Goal: Task Accomplishment & Management: Manage account settings

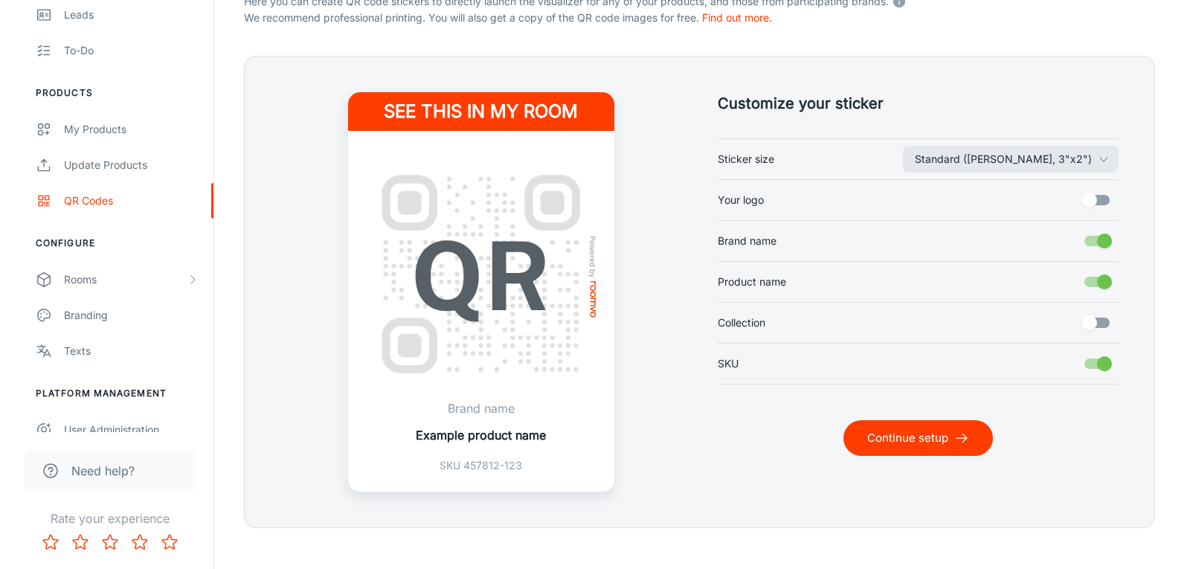
scroll to position [359, 0]
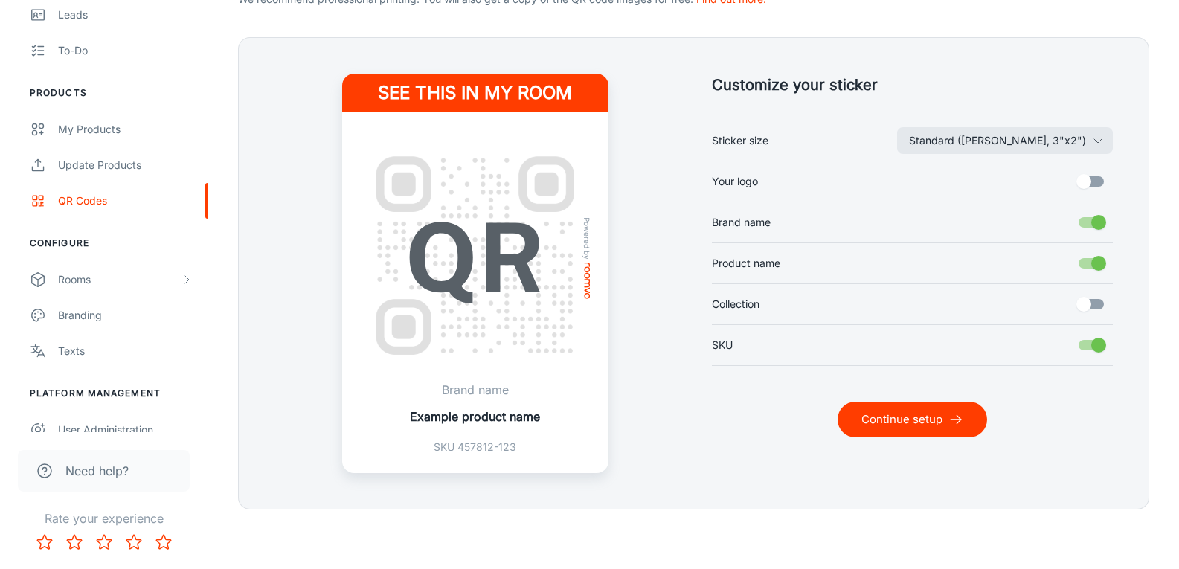
drag, startPoint x: 1100, startPoint y: 216, endPoint x: 1101, endPoint y: 250, distance: 34.3
click at [1099, 218] on input "Brand name" at bounding box center [1098, 222] width 85 height 28
checkbox input "false"
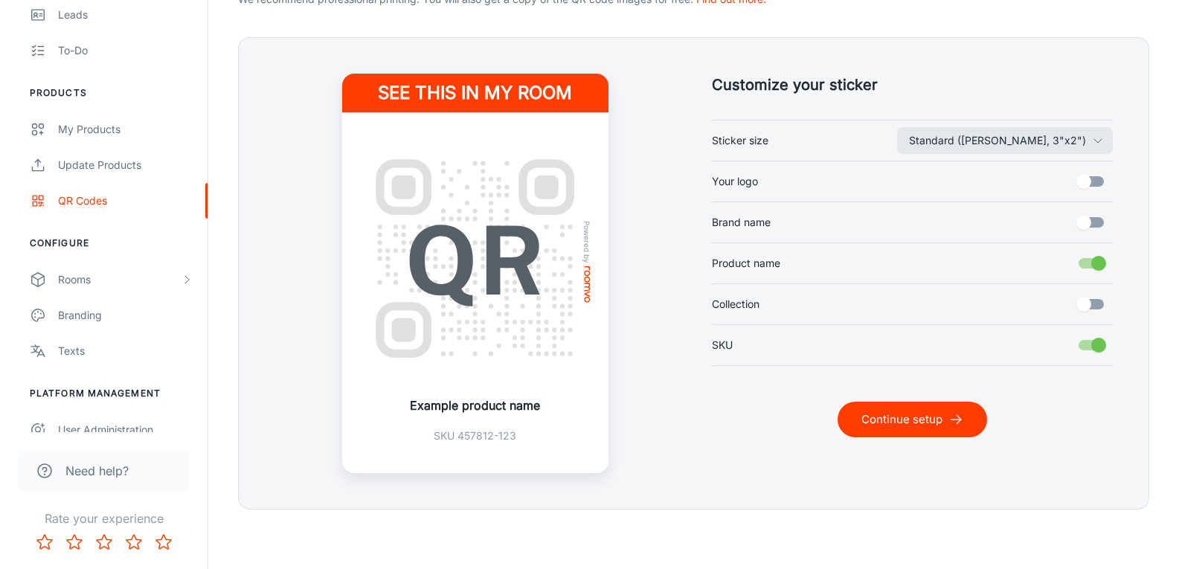
click at [1102, 260] on input "Product name" at bounding box center [1098, 263] width 85 height 28
checkbox input "false"
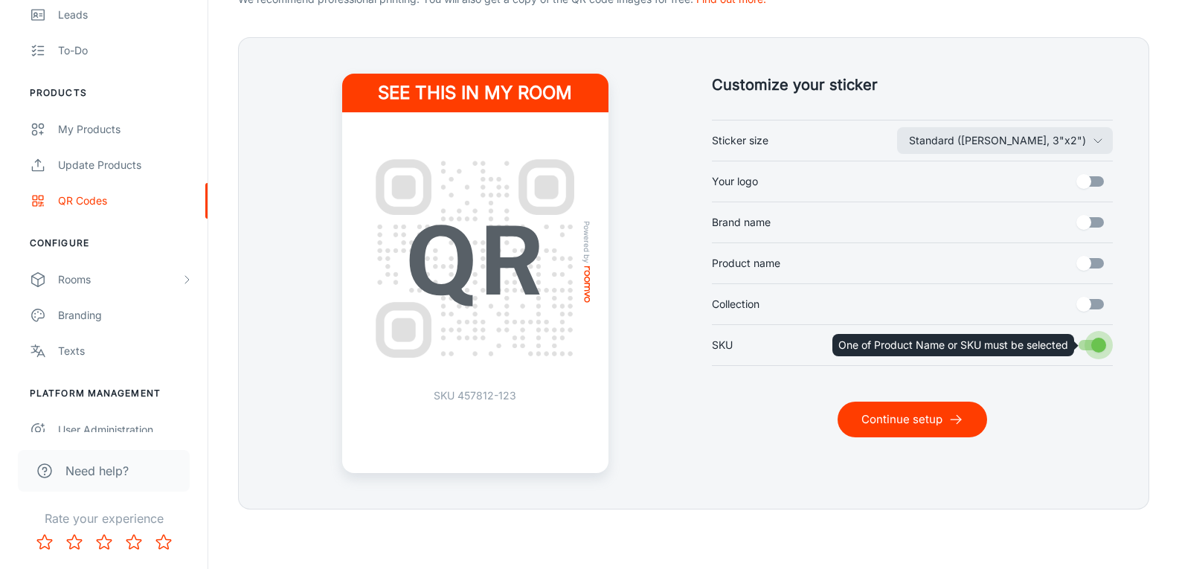
click at [1102, 356] on input "SKU" at bounding box center [1098, 345] width 85 height 28
checkbox input "true"
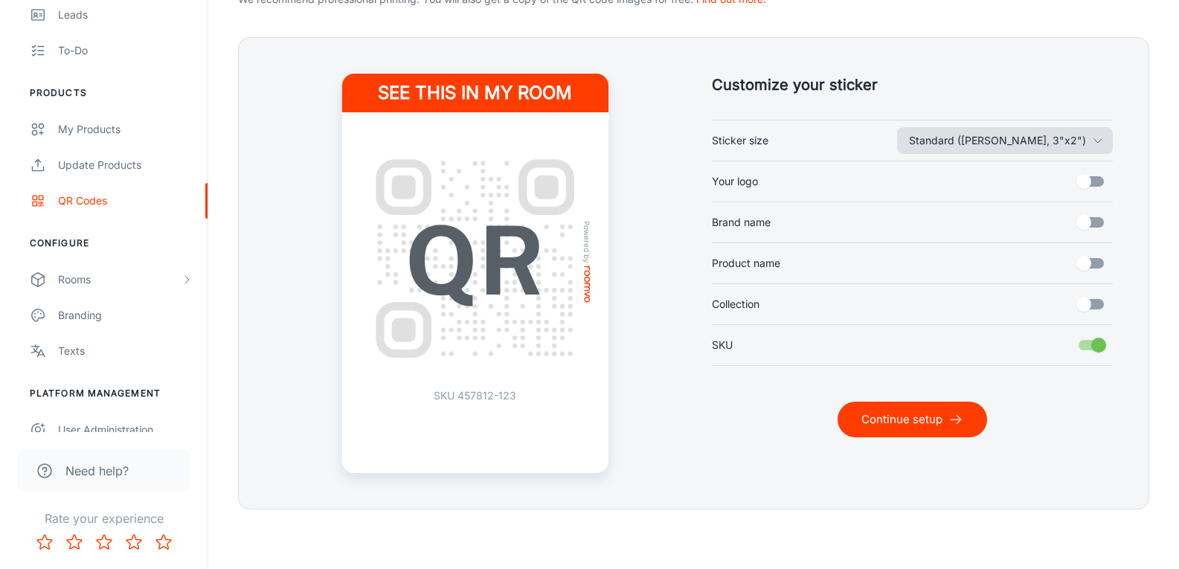
click at [1081, 152] on button "Standard ([PERSON_NAME], 3"x2")" at bounding box center [1005, 140] width 216 height 27
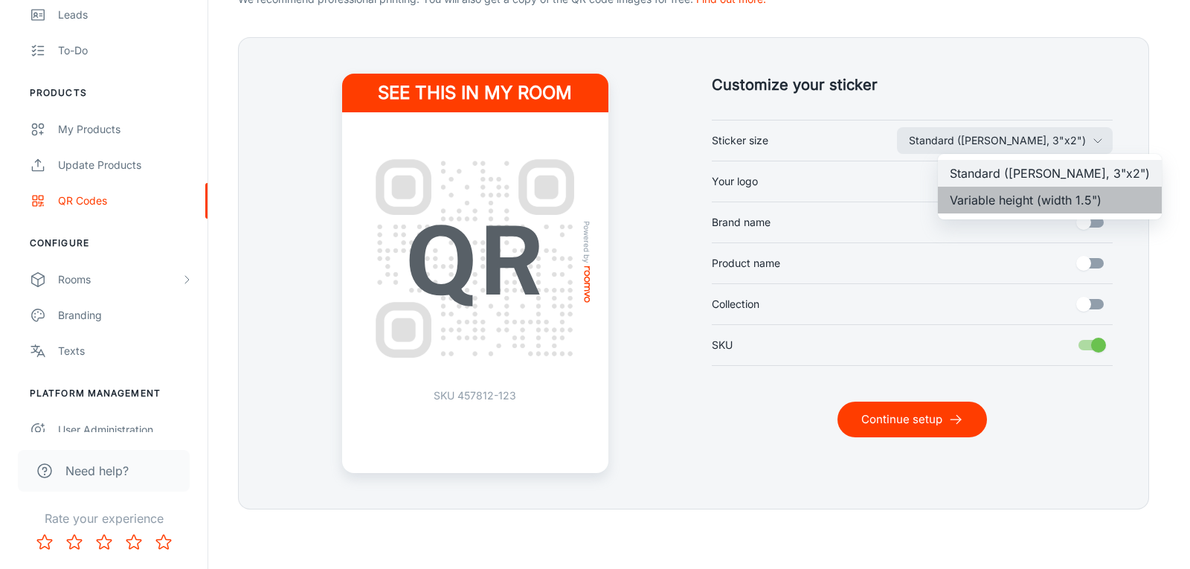
click at [1053, 205] on li "Variable height (width 1.5")" at bounding box center [1050, 200] width 224 height 27
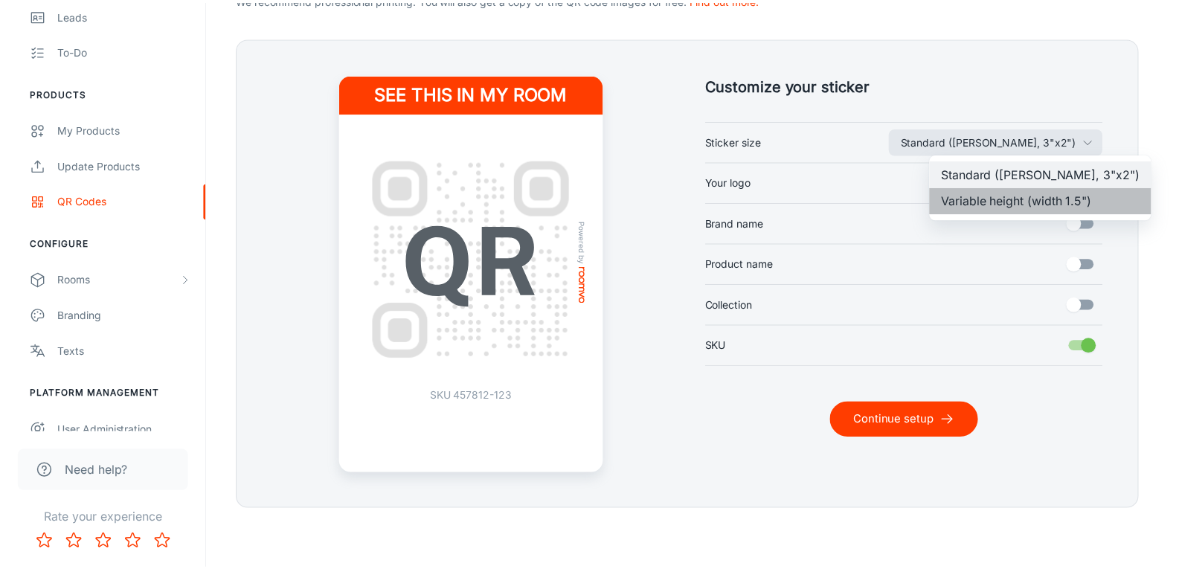
scroll to position [323, 0]
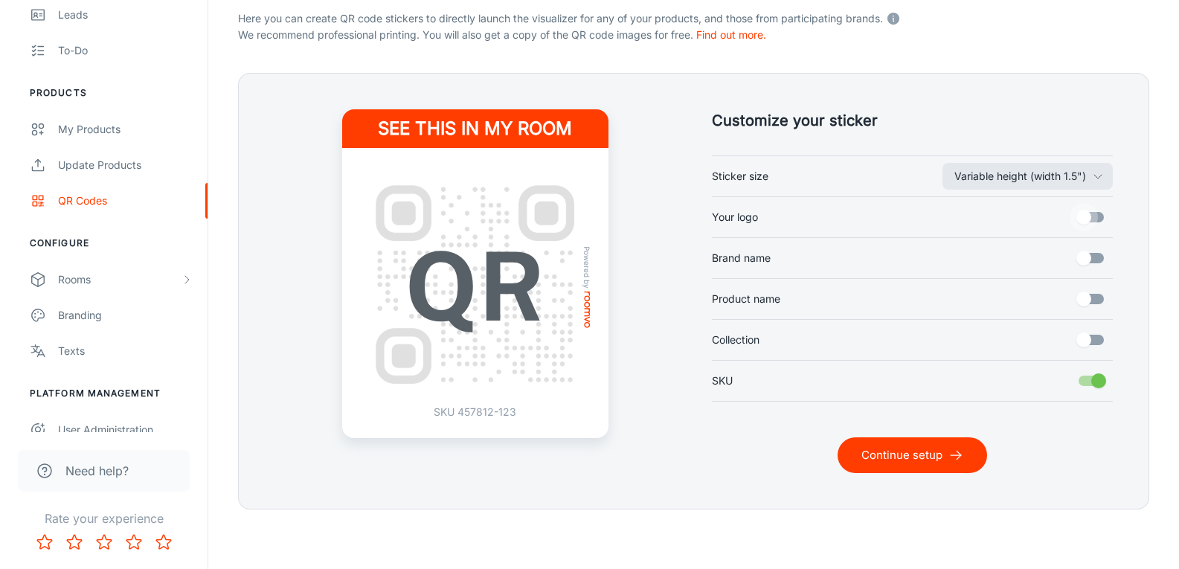
click at [1102, 225] on input "Your logo" at bounding box center [1084, 217] width 85 height 28
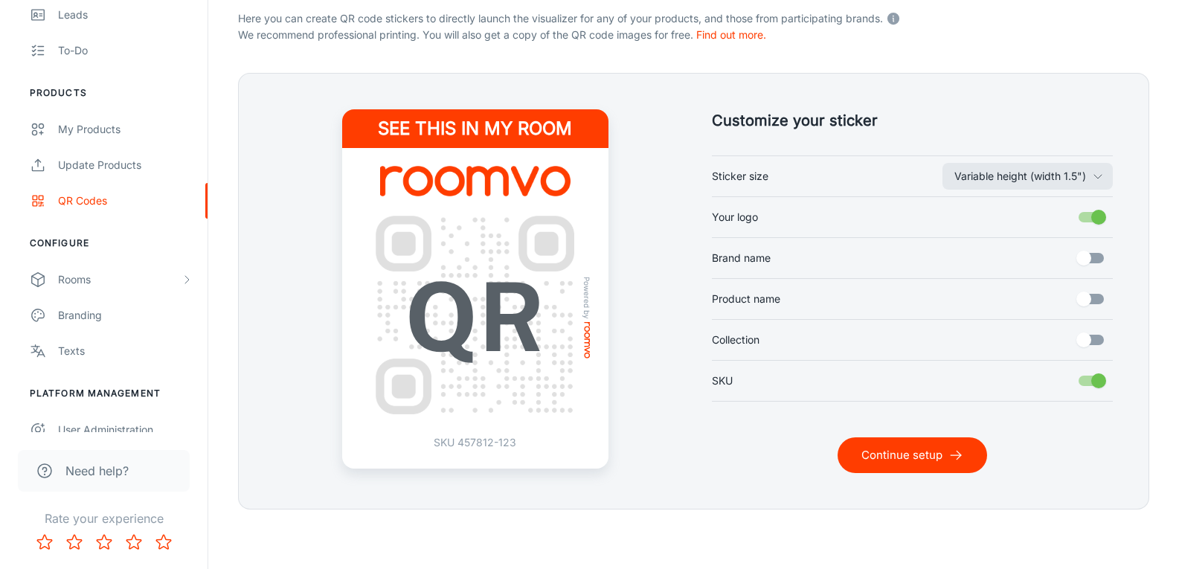
click at [1100, 227] on input "Your logo" at bounding box center [1098, 217] width 85 height 28
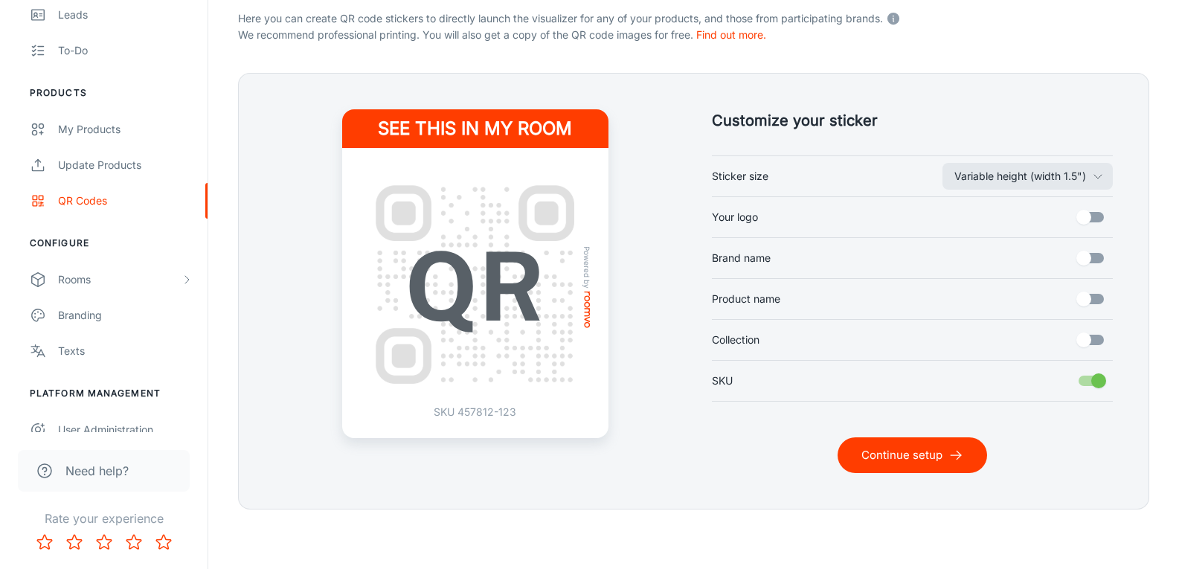
click at [1100, 227] on input "Your logo" at bounding box center [1084, 217] width 85 height 28
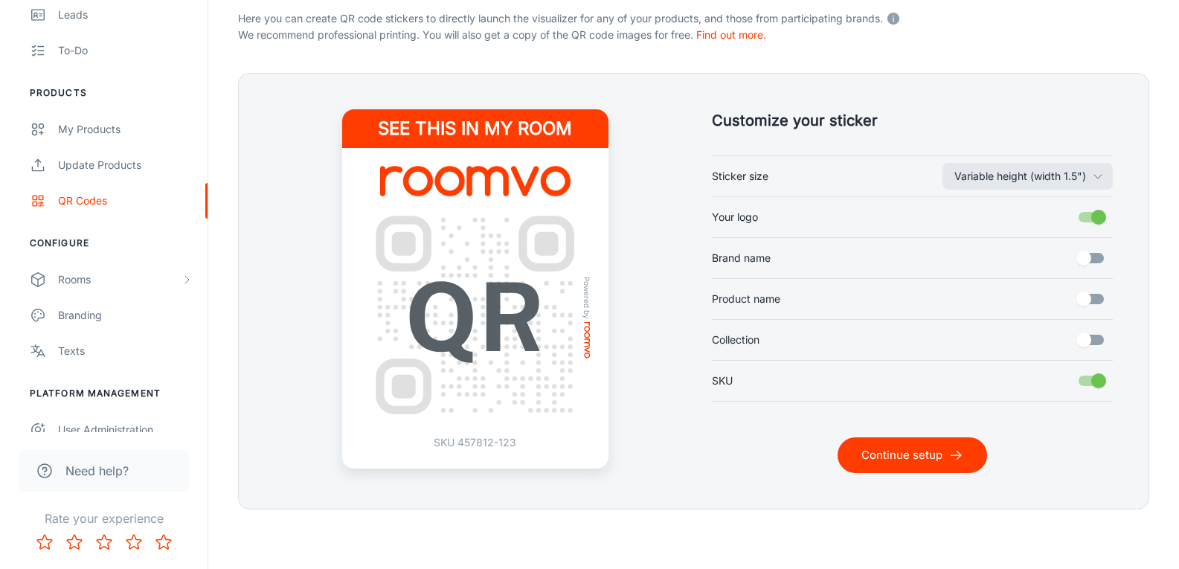
click at [1100, 227] on input "Your logo" at bounding box center [1098, 217] width 85 height 28
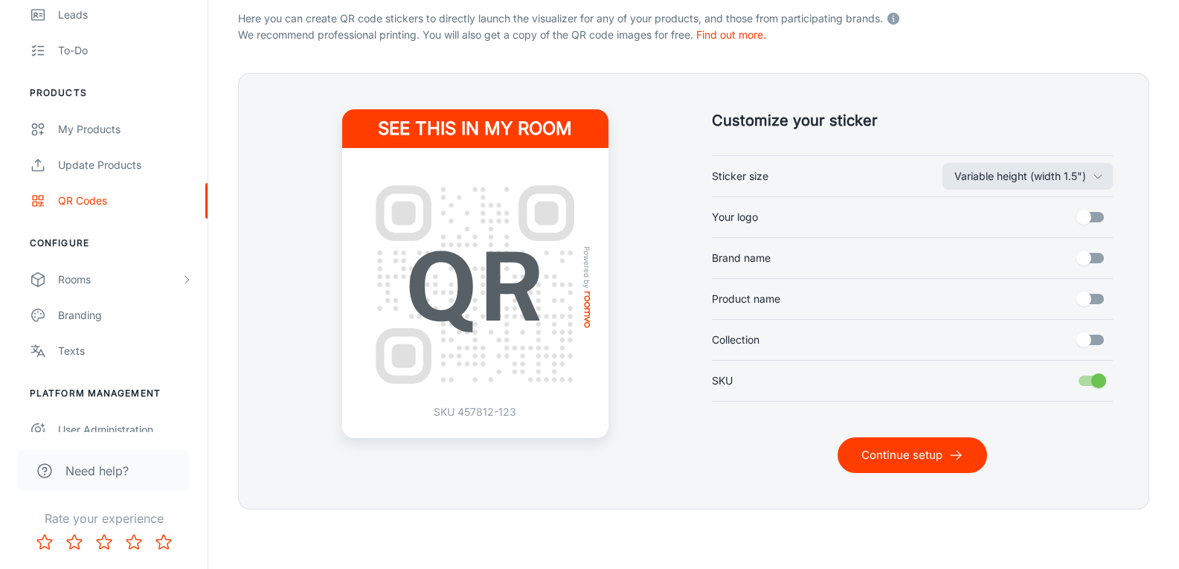
click at [1091, 226] on input "Your logo" at bounding box center [1084, 217] width 85 height 28
checkbox input "true"
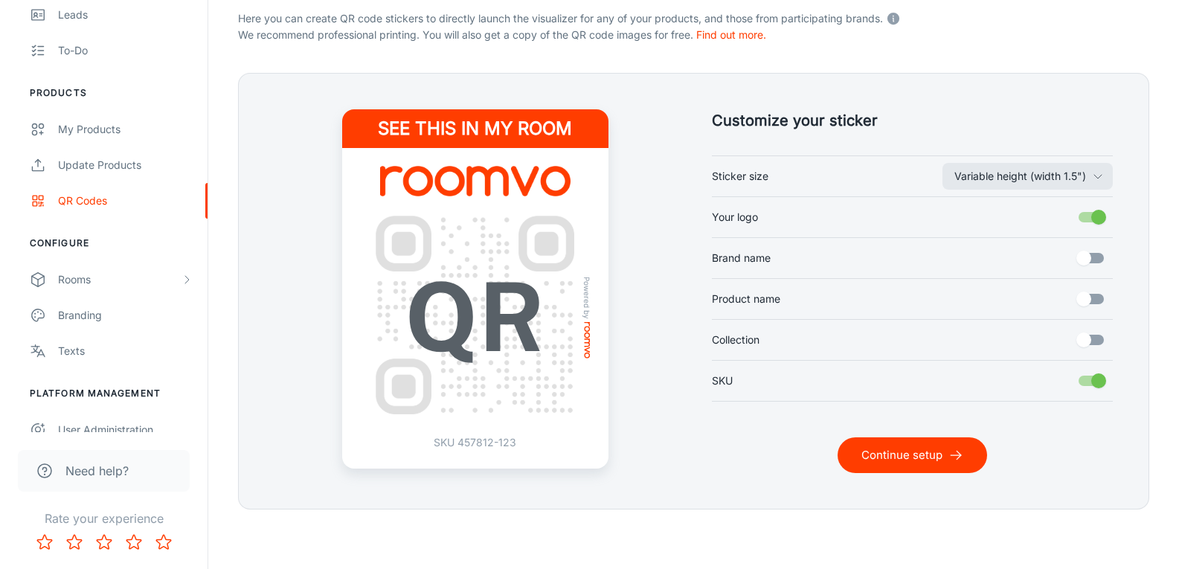
click at [1097, 269] on input "Brand name" at bounding box center [1084, 258] width 85 height 28
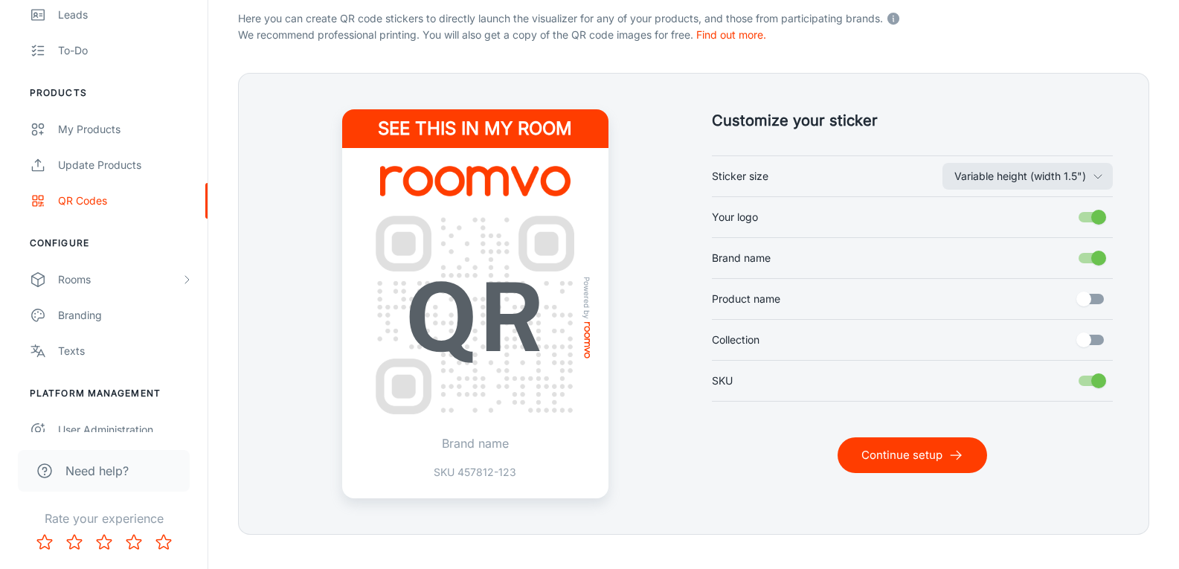
click at [1096, 269] on input "Brand name" at bounding box center [1098, 258] width 85 height 28
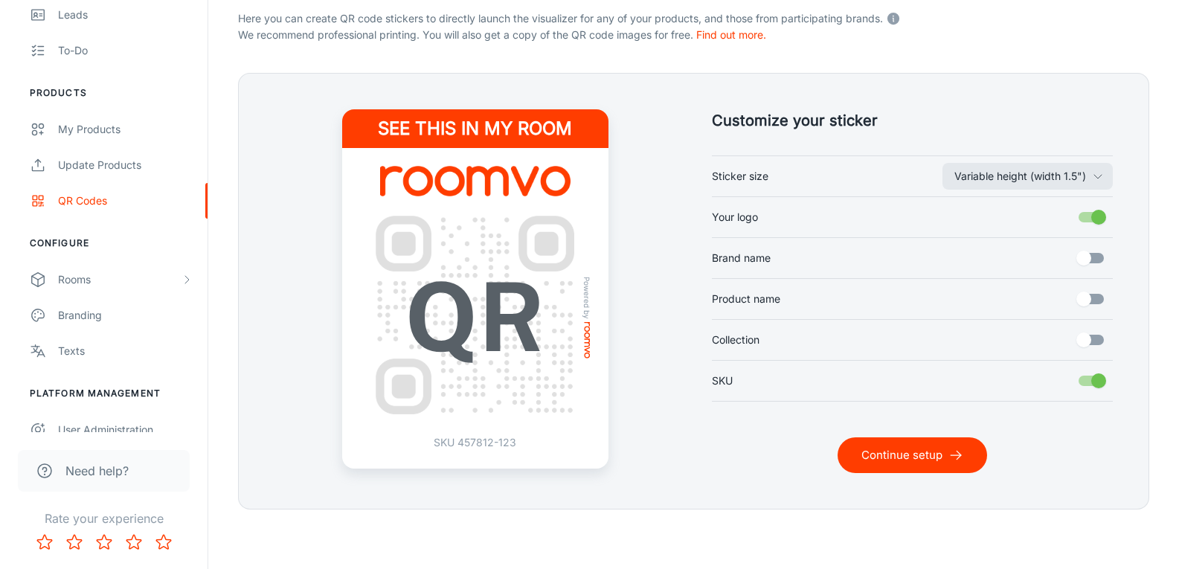
click at [1096, 269] on input "Brand name" at bounding box center [1084, 258] width 85 height 28
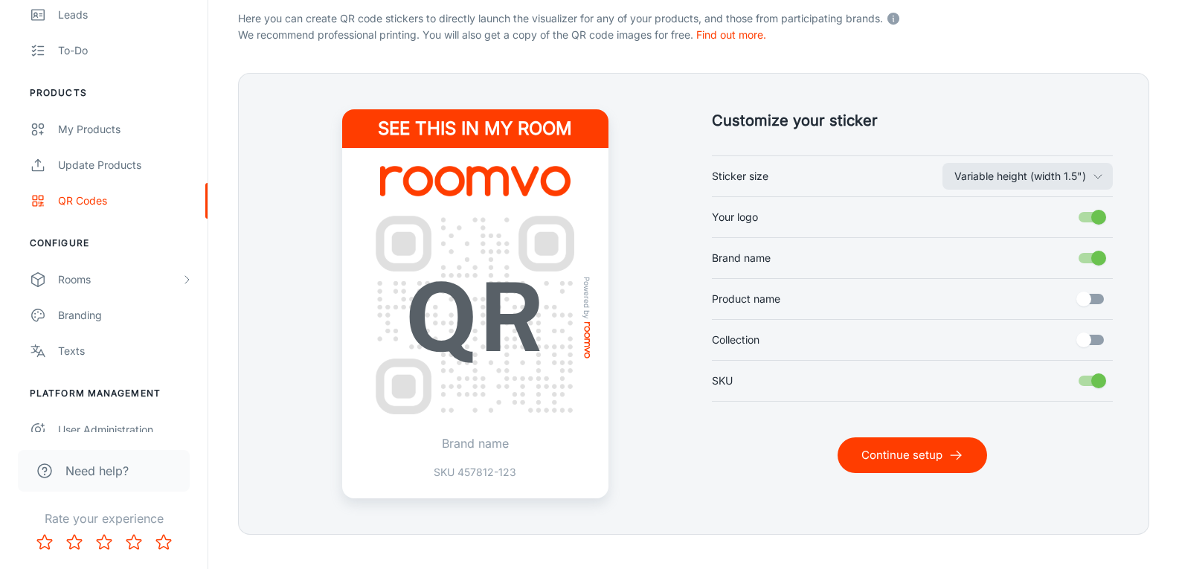
click at [1096, 269] on input "Brand name" at bounding box center [1098, 258] width 85 height 28
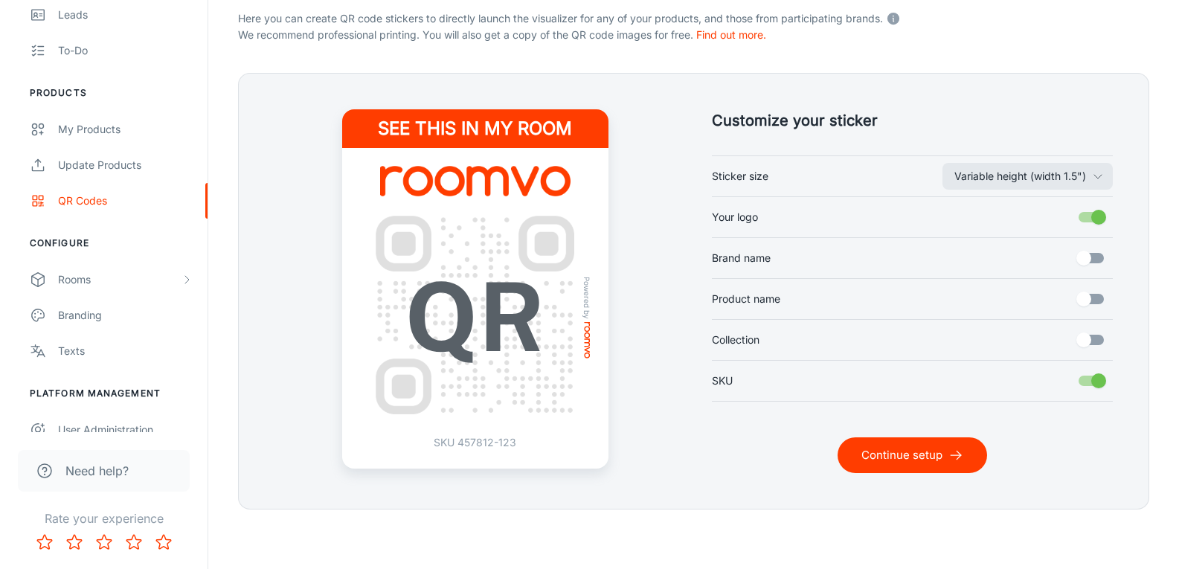
click at [1096, 269] on input "Brand name" at bounding box center [1084, 258] width 85 height 28
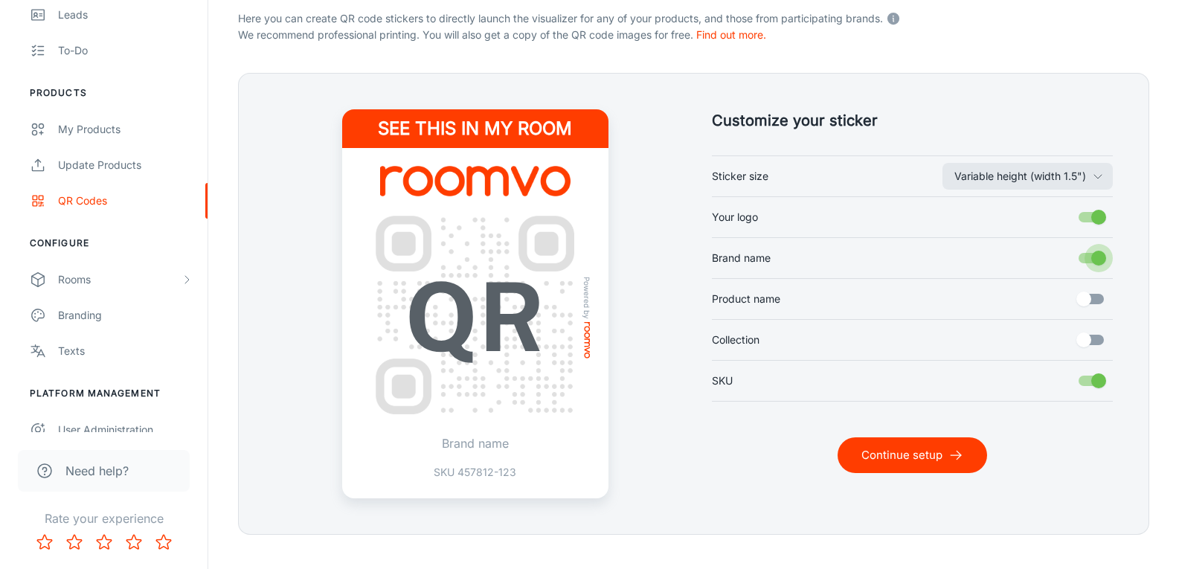
click at [1096, 269] on input "Brand name" at bounding box center [1098, 258] width 85 height 28
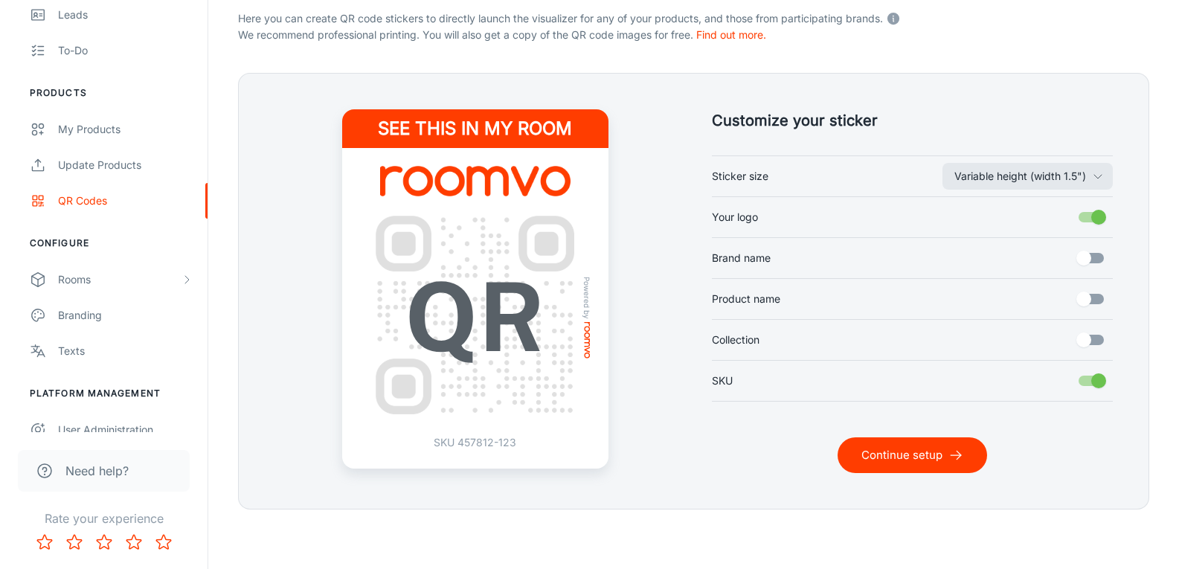
click at [1085, 267] on input "Brand name" at bounding box center [1084, 258] width 85 height 28
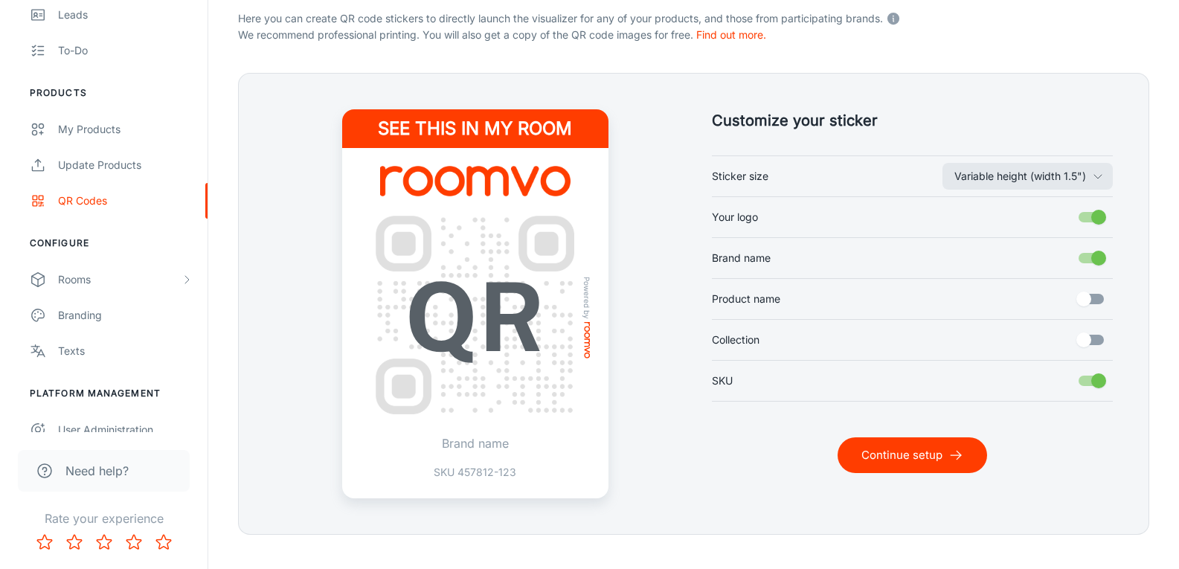
click at [1097, 254] on input "Brand name" at bounding box center [1098, 258] width 85 height 28
checkbox input "false"
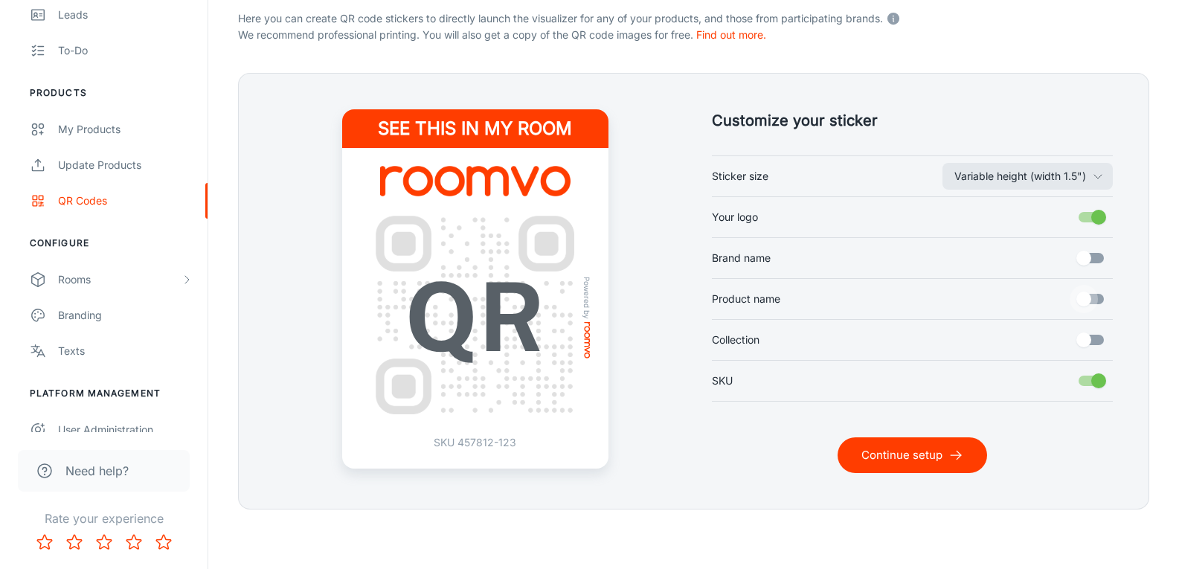
click at [1091, 308] on input "Product name" at bounding box center [1084, 299] width 85 height 28
checkbox input "true"
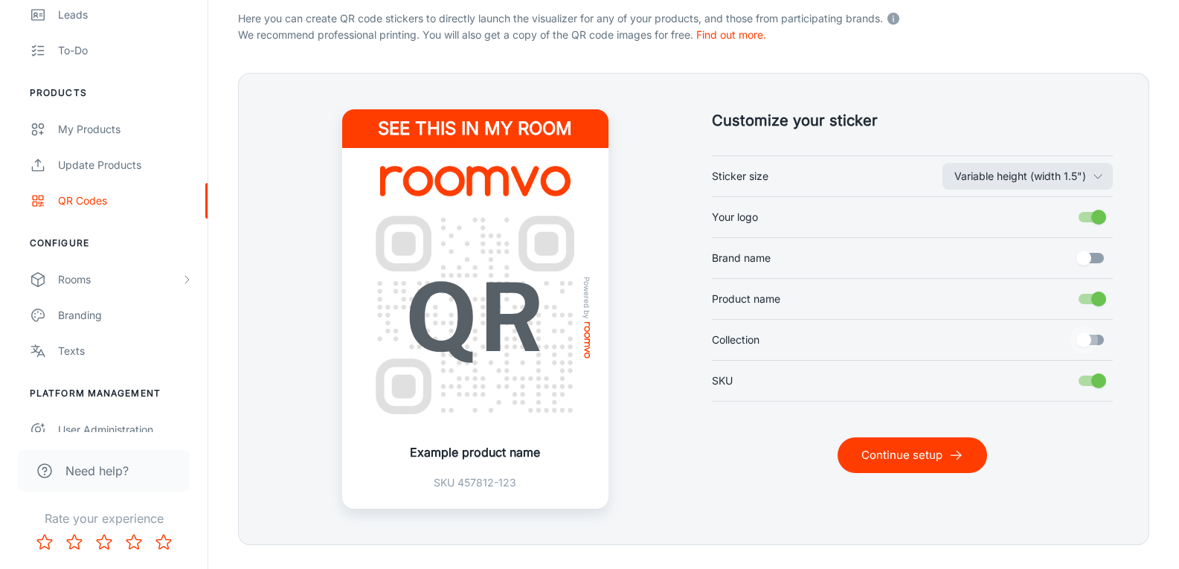
click at [1091, 341] on input "Collection" at bounding box center [1084, 340] width 85 height 28
click at [1091, 341] on input "Collection" at bounding box center [1098, 340] width 85 height 28
click at [1091, 341] on input "Collection" at bounding box center [1084, 340] width 85 height 28
click at [1091, 341] on input "Collection" at bounding box center [1098, 340] width 85 height 28
checkbox input "false"
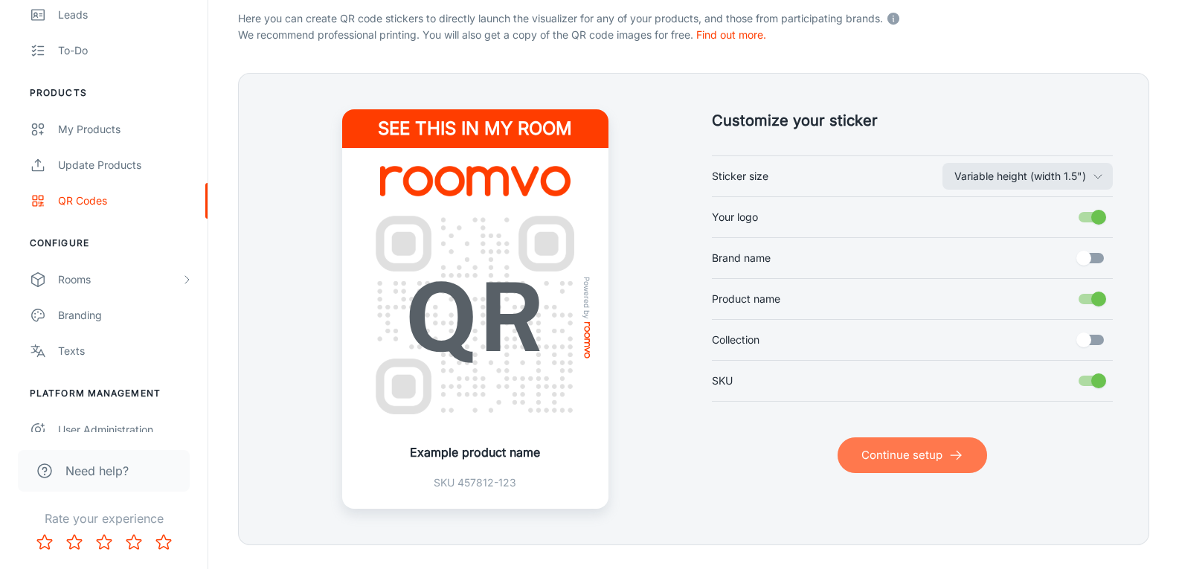
click at [931, 463] on button "Continue setup" at bounding box center [913, 455] width 150 height 36
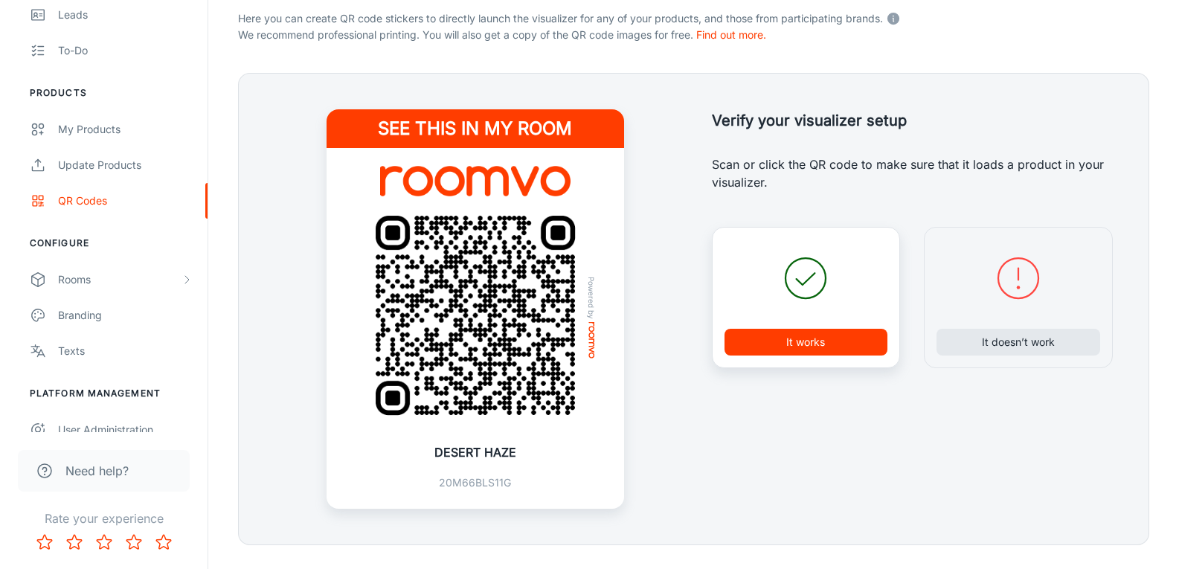
click at [476, 400] on img at bounding box center [475, 315] width 238 height 238
drag, startPoint x: 785, startPoint y: 350, endPoint x: 754, endPoint y: 131, distance: 220.9
click at [754, 131] on div "Verify your visualizer setup Verify your setup Scan or click the QR code to mak…" at bounding box center [894, 291] width 437 height 435
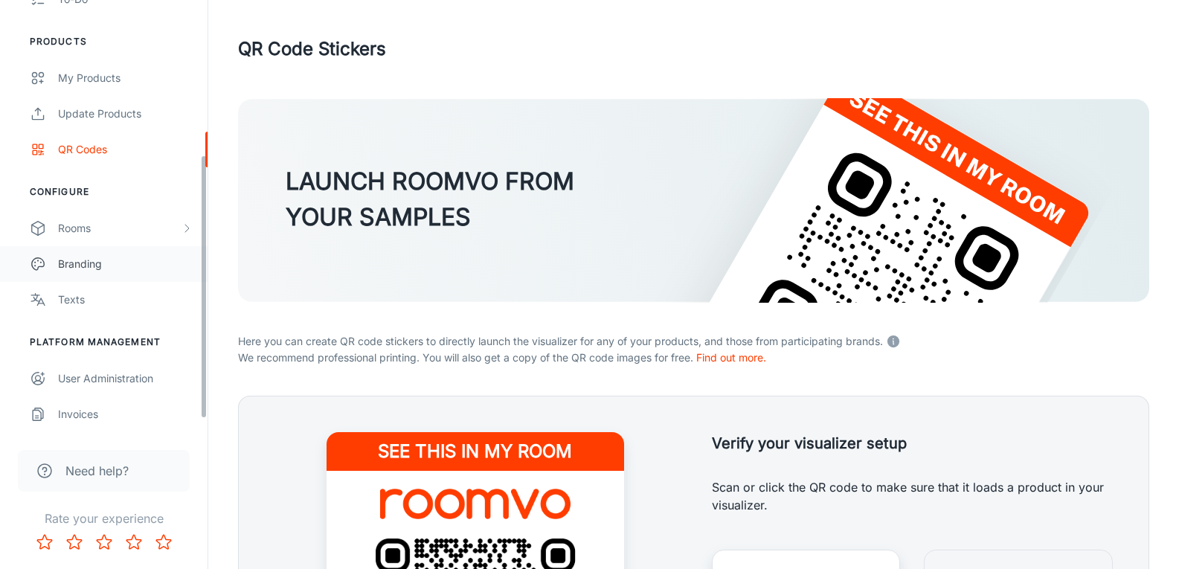
scroll to position [51, 0]
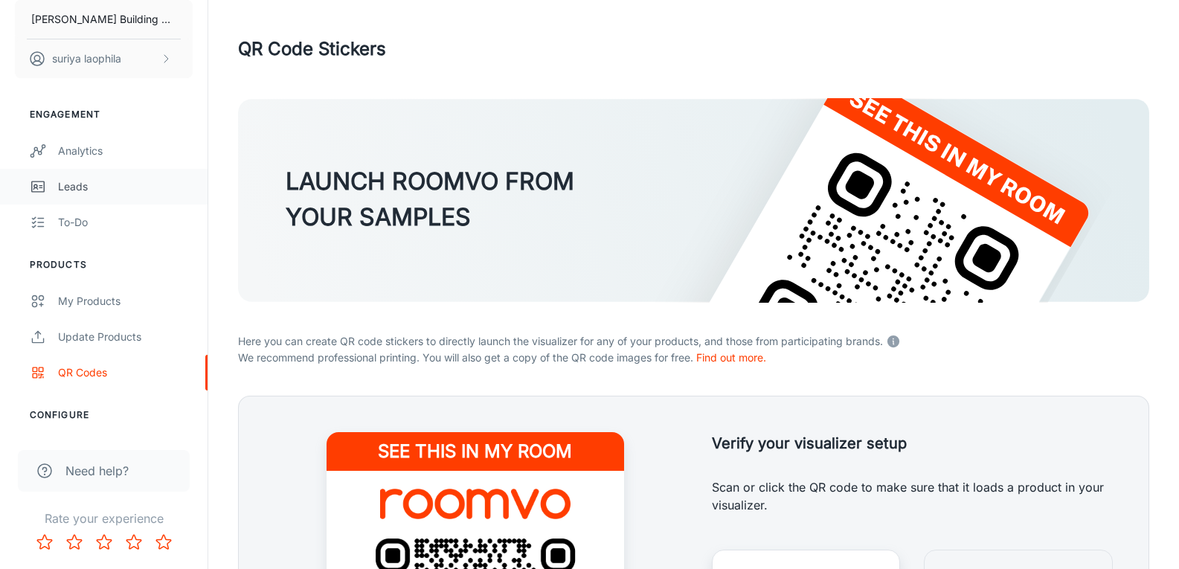
click at [83, 192] on div "Leads" at bounding box center [125, 187] width 135 height 16
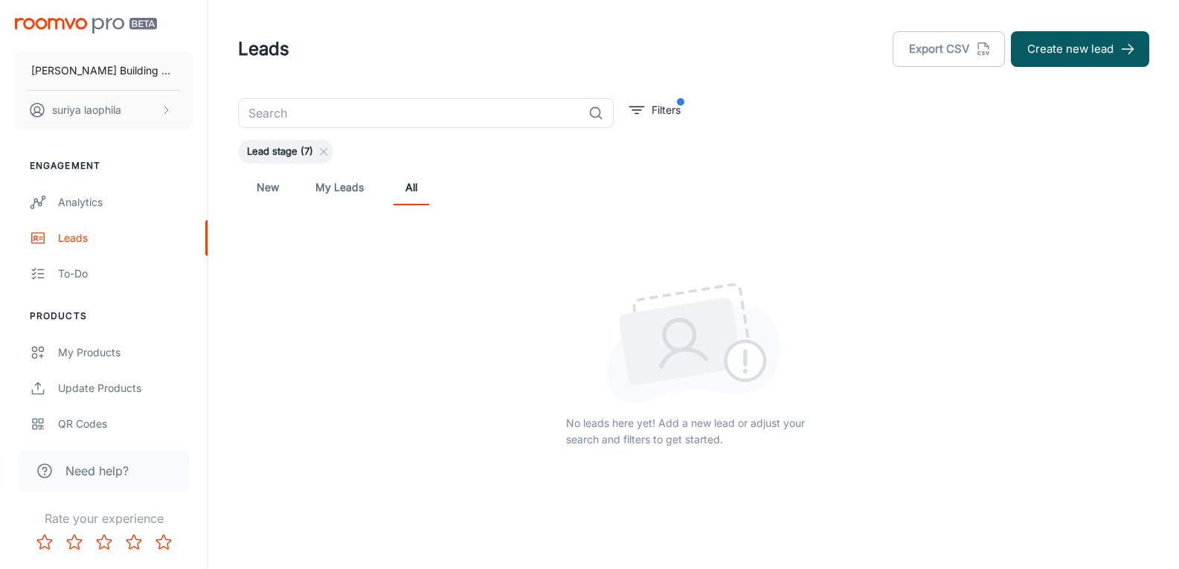
drag, startPoint x: 283, startPoint y: 184, endPoint x: 329, endPoint y: 185, distance: 46.1
click at [282, 184] on link "New" at bounding box center [268, 188] width 36 height 36
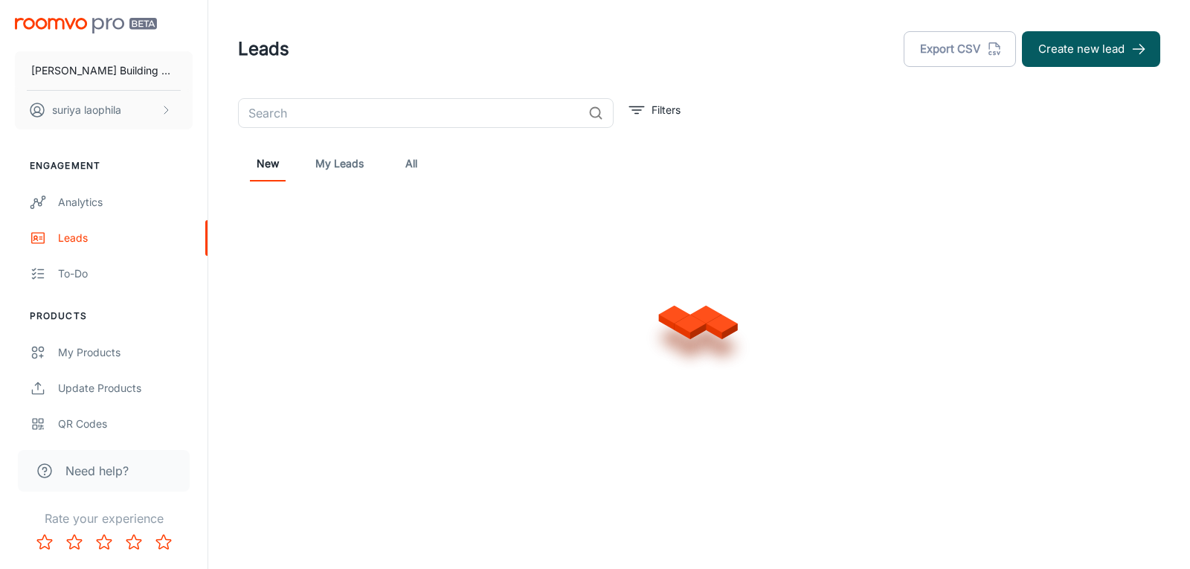
click at [343, 186] on div "New My Leads All" at bounding box center [699, 164] width 922 height 48
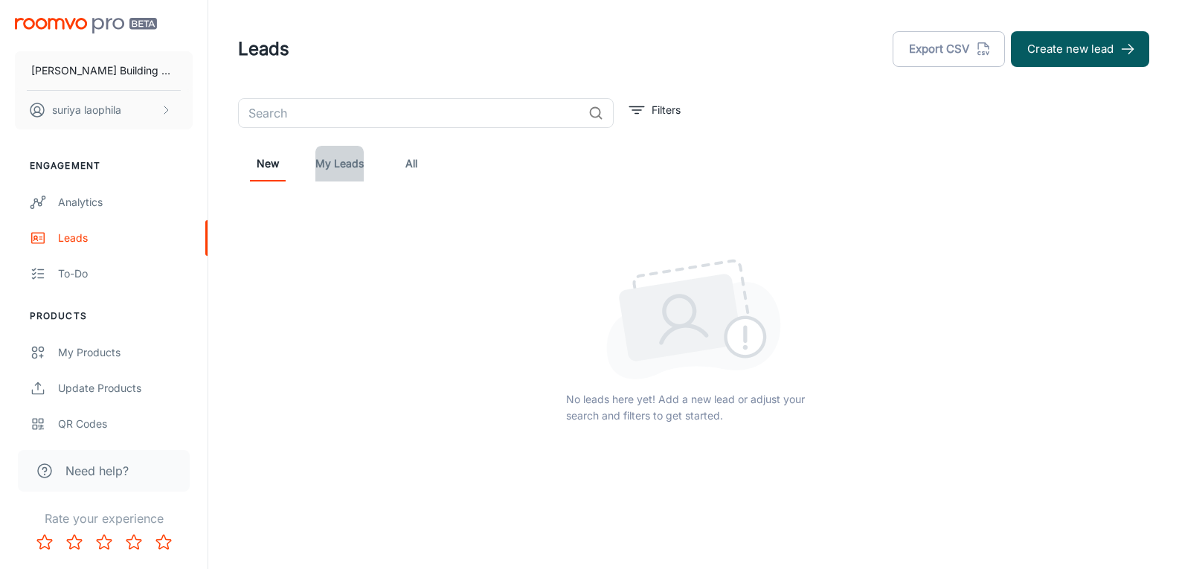
click at [342, 167] on link "My Leads" at bounding box center [339, 164] width 48 height 36
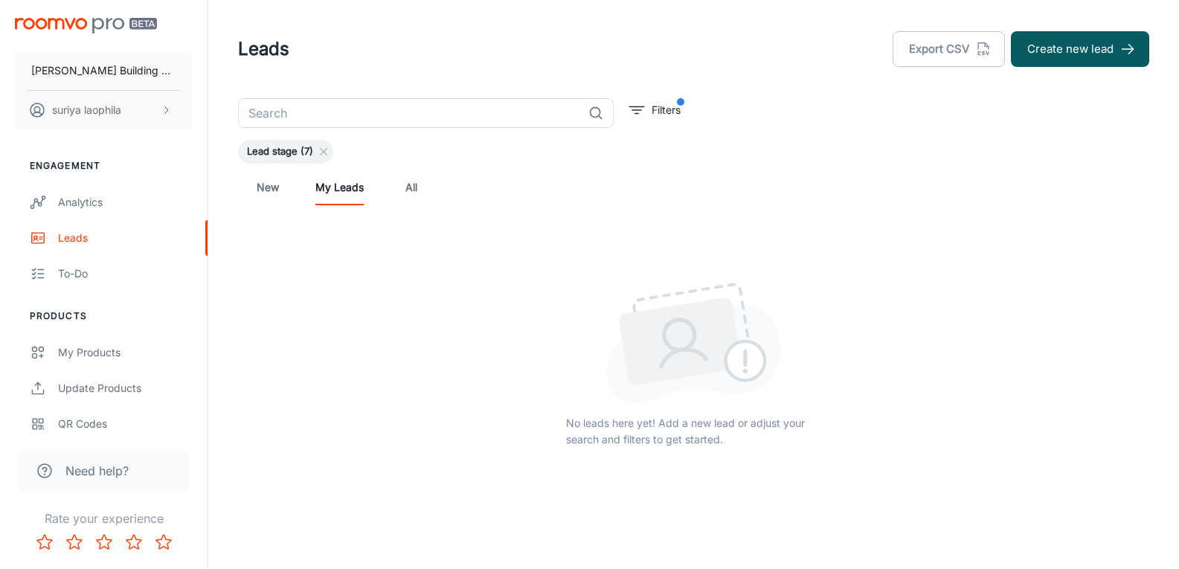
click at [289, 152] on span "Lead stage (7)" at bounding box center [280, 151] width 84 height 15
click at [323, 151] on line at bounding box center [324, 152] width 7 height 7
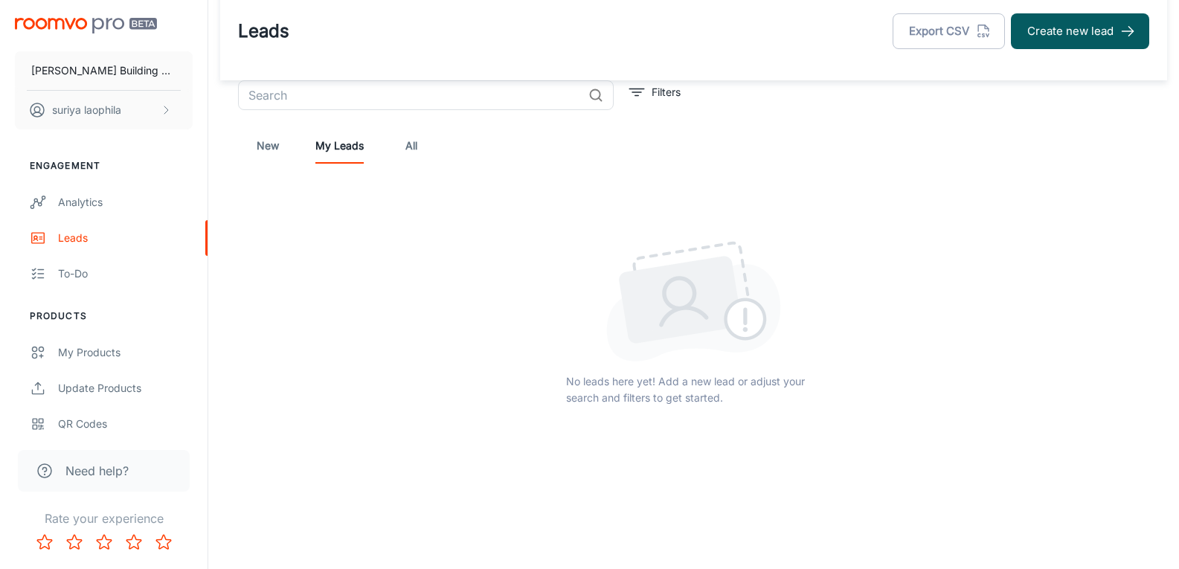
scroll to position [22, 0]
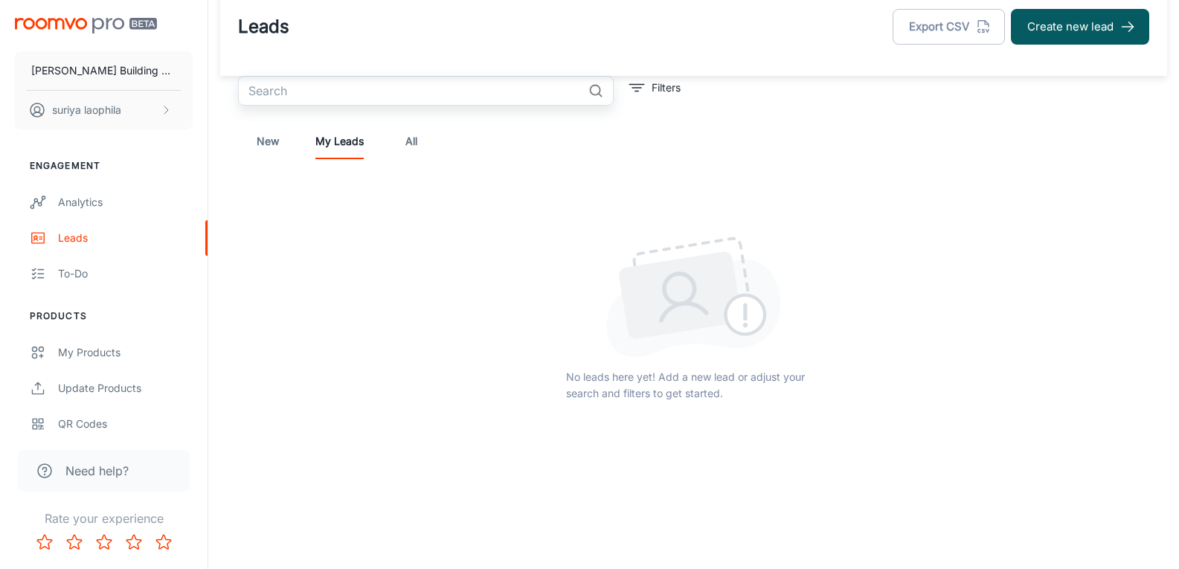
click at [291, 89] on input "text" at bounding box center [410, 91] width 344 height 30
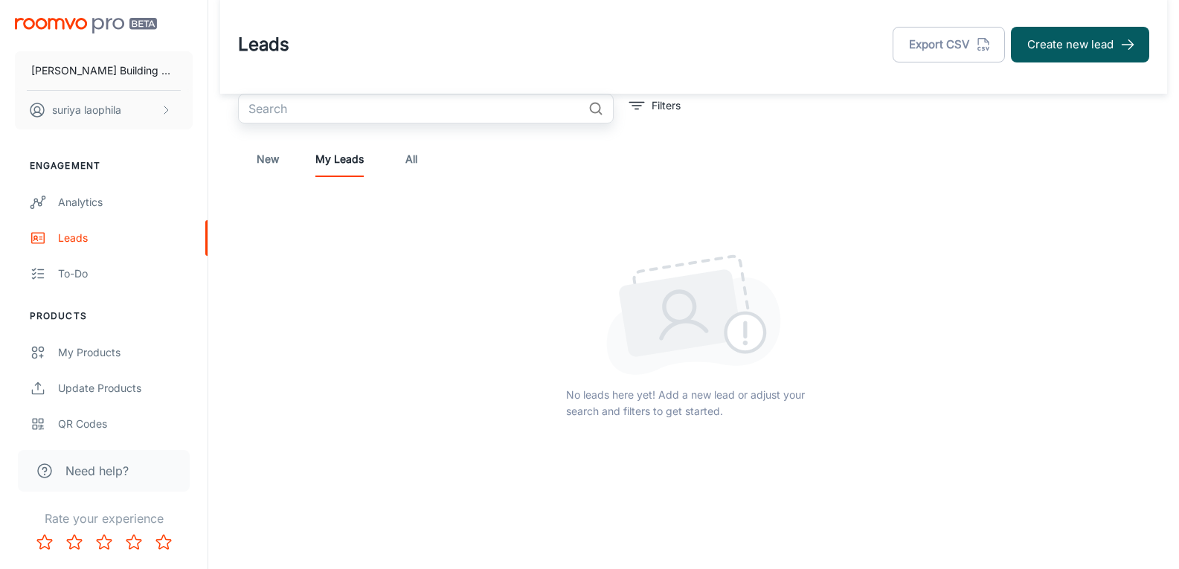
scroll to position [0, 0]
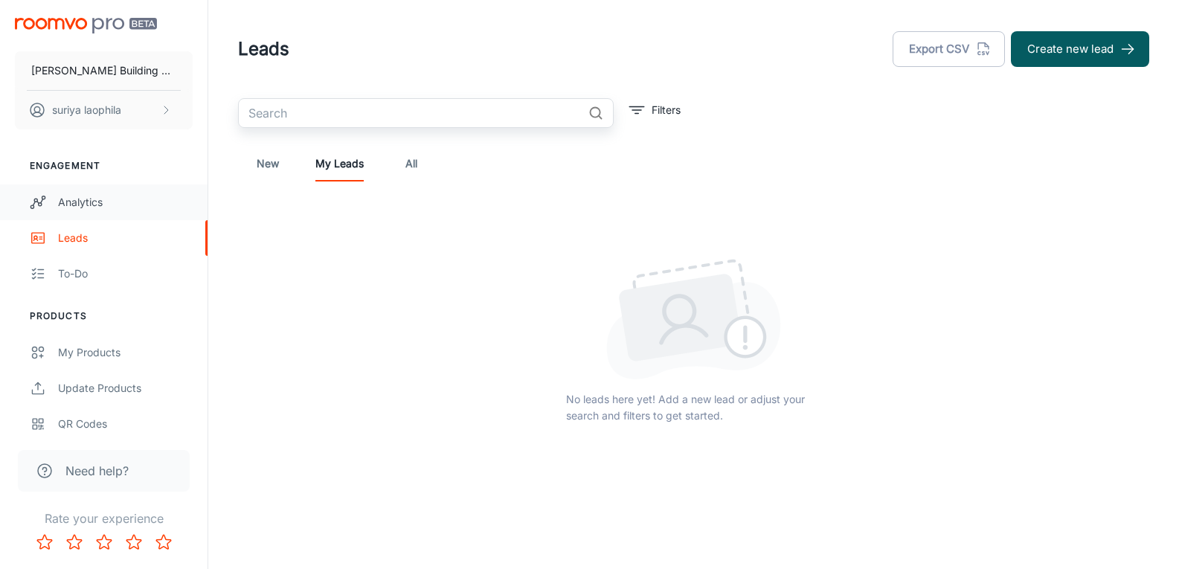
click at [70, 206] on div "Analytics" at bounding box center [125, 202] width 135 height 16
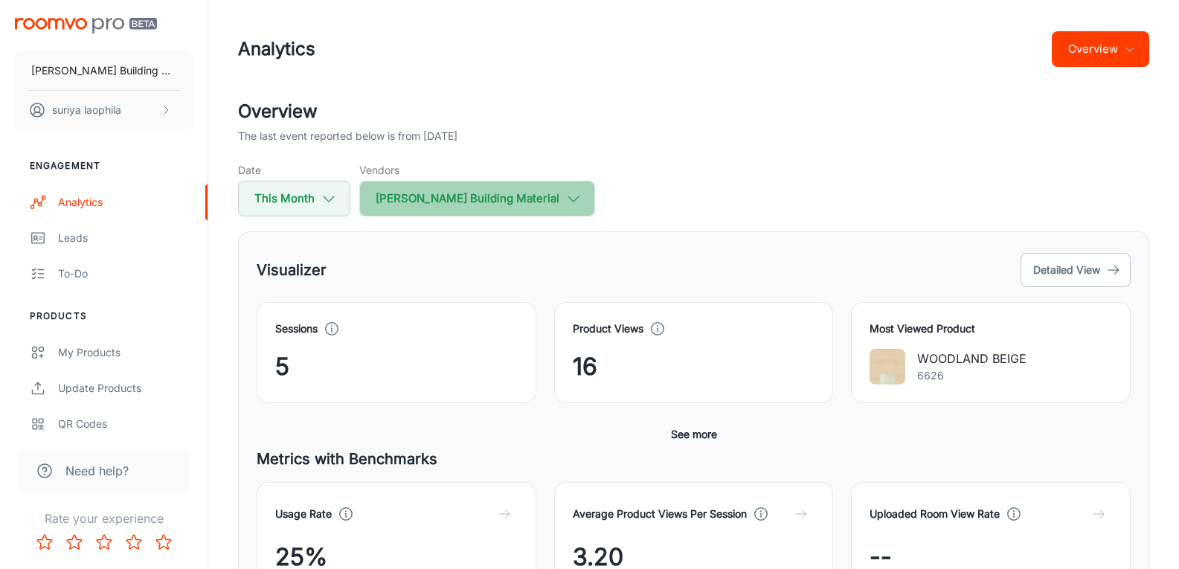
click at [498, 200] on button "[PERSON_NAME] Building Material" at bounding box center [477, 199] width 236 height 36
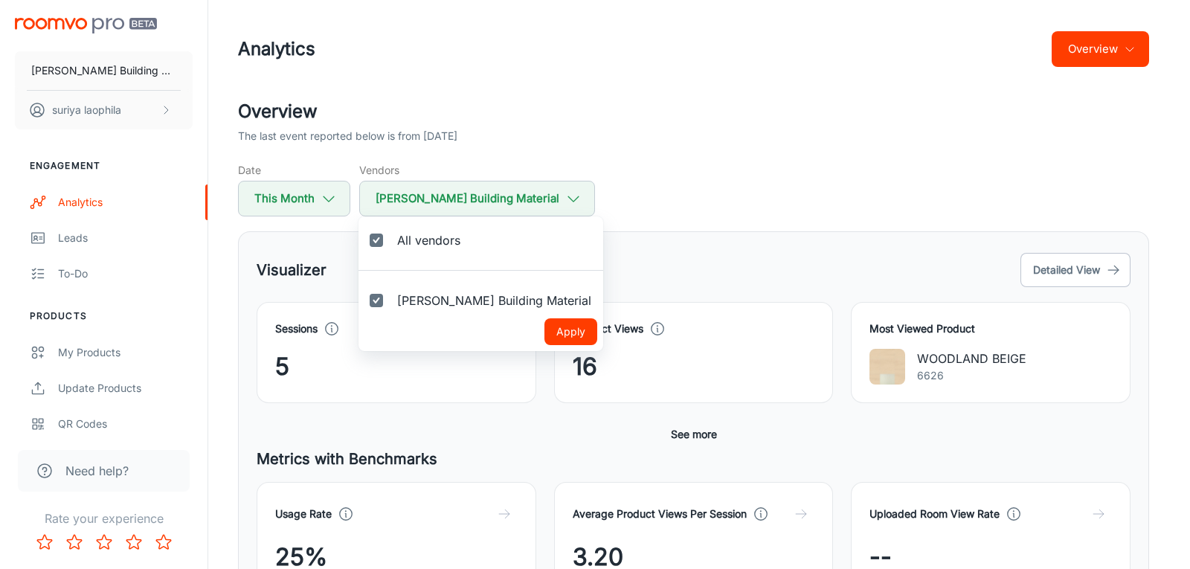
click at [638, 163] on div at bounding box center [595, 284] width 1190 height 569
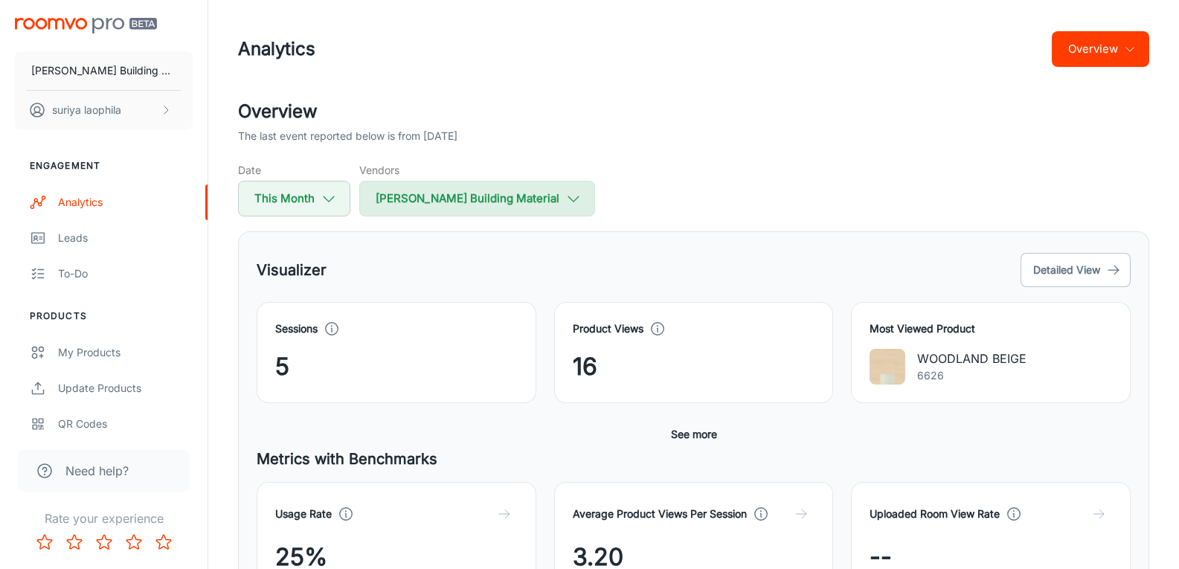
click at [534, 199] on button "[PERSON_NAME] Building Material" at bounding box center [477, 199] width 236 height 36
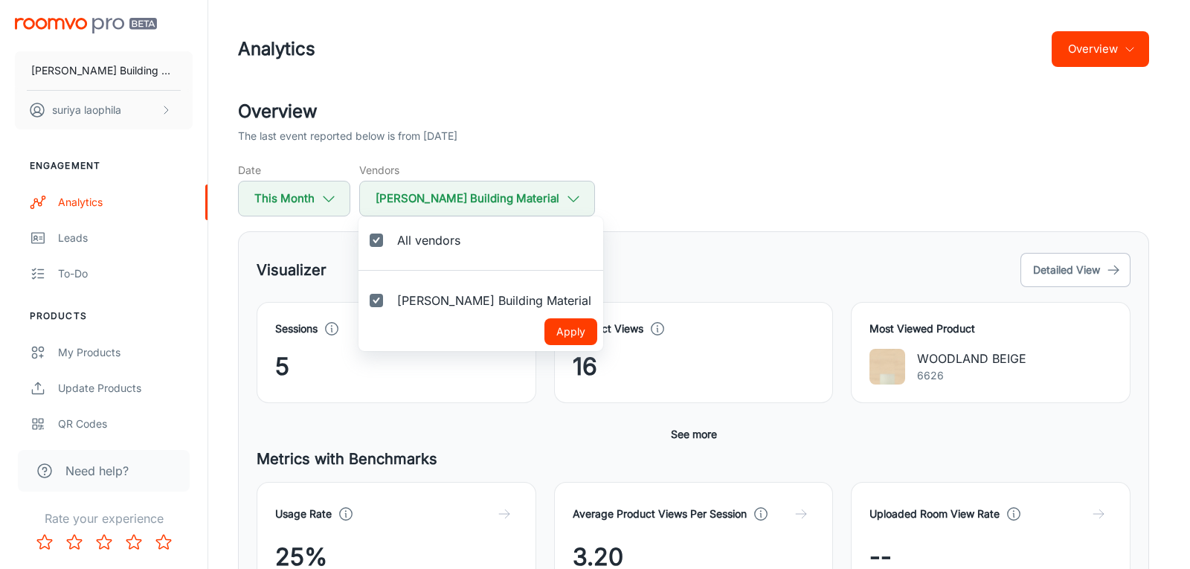
click at [686, 193] on div at bounding box center [595, 284] width 1190 height 569
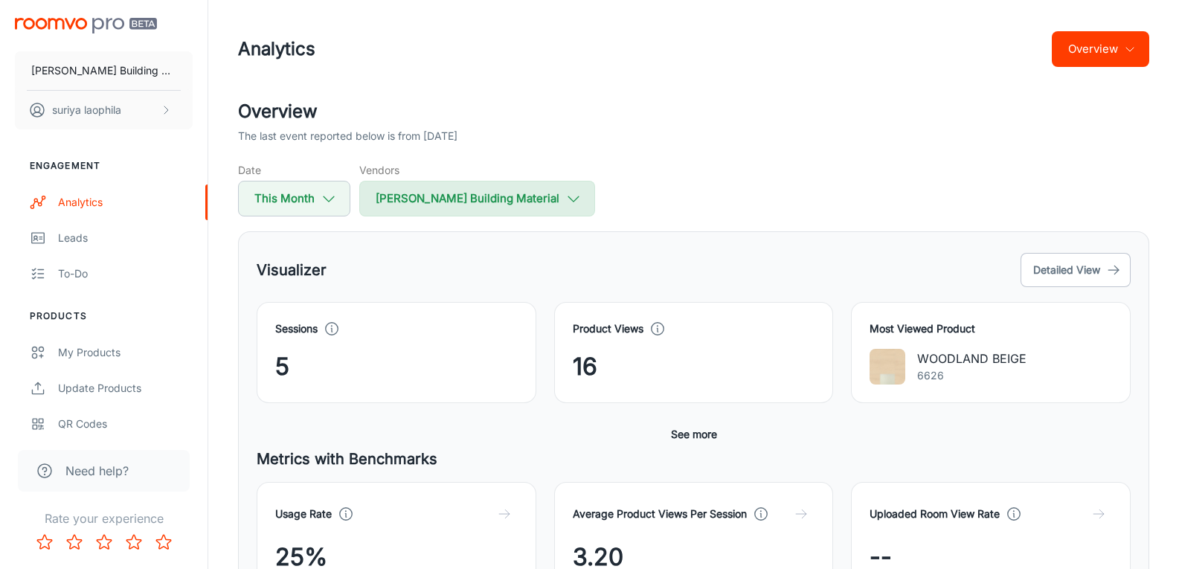
click at [516, 192] on button "[PERSON_NAME] Building Material" at bounding box center [477, 199] width 236 height 36
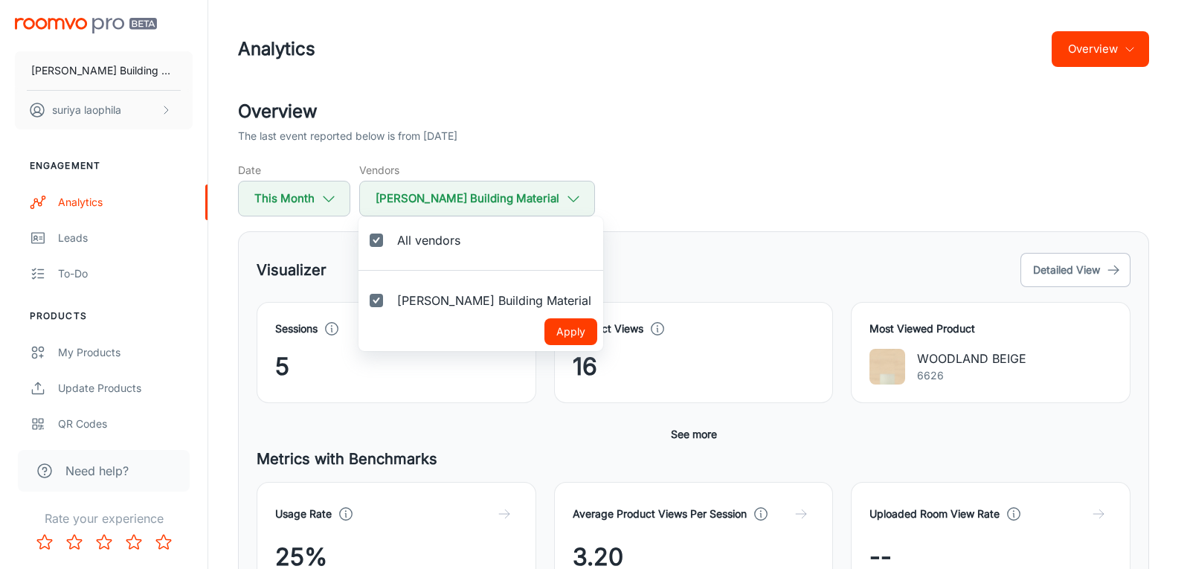
drag, startPoint x: 748, startPoint y: 113, endPoint x: 539, endPoint y: 354, distance: 319.5
click at [748, 114] on div at bounding box center [595, 284] width 1190 height 569
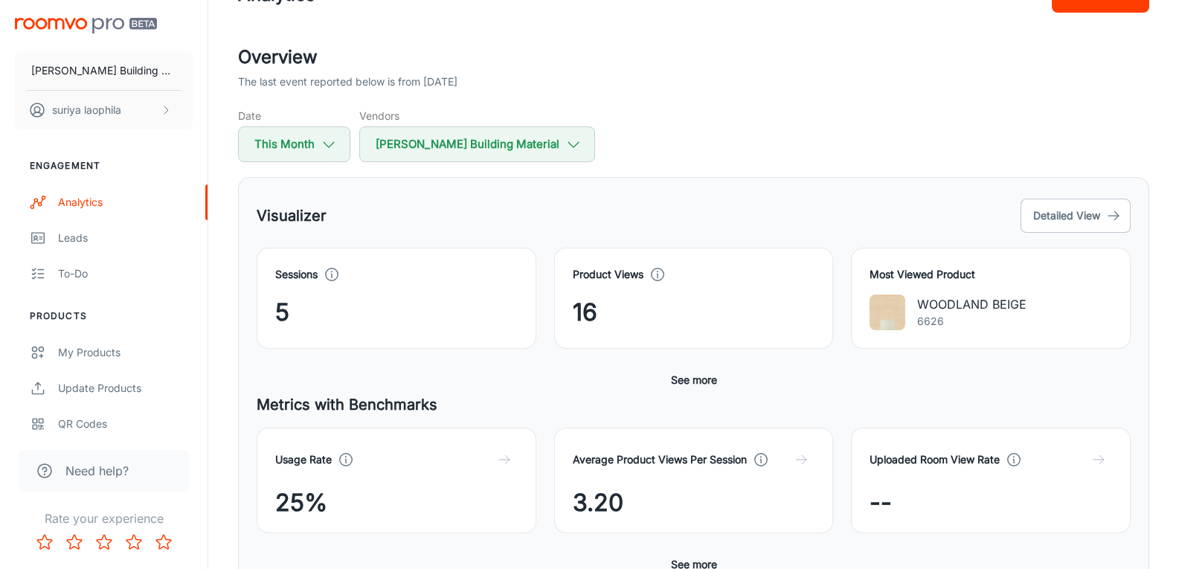
scroll to position [149, 0]
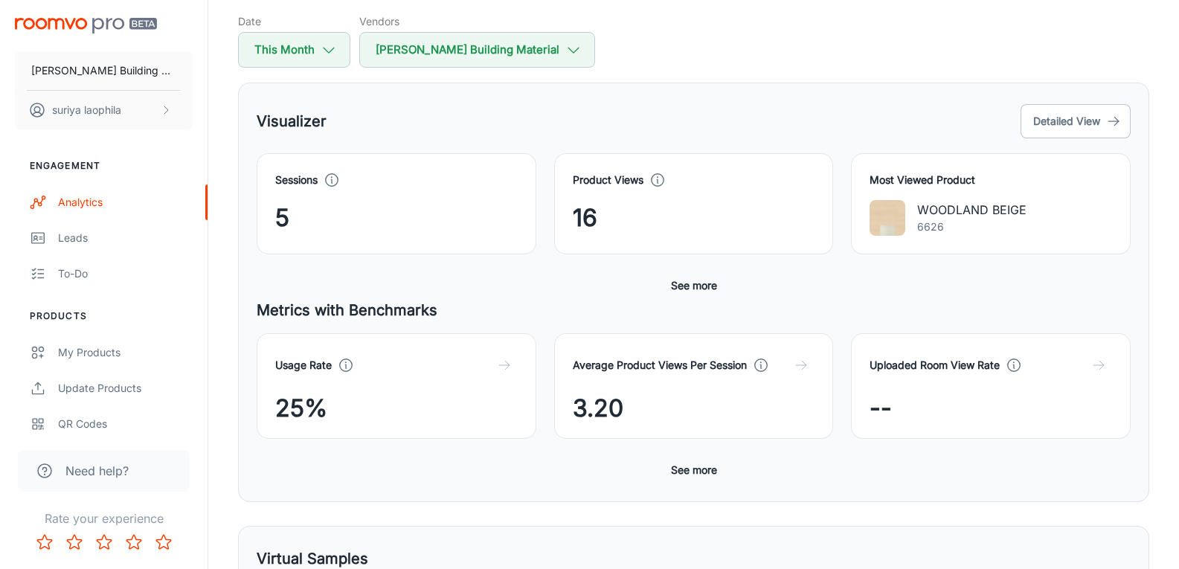
click at [365, 307] on h5 "Metrics with Benchmarks" at bounding box center [694, 310] width 874 height 22
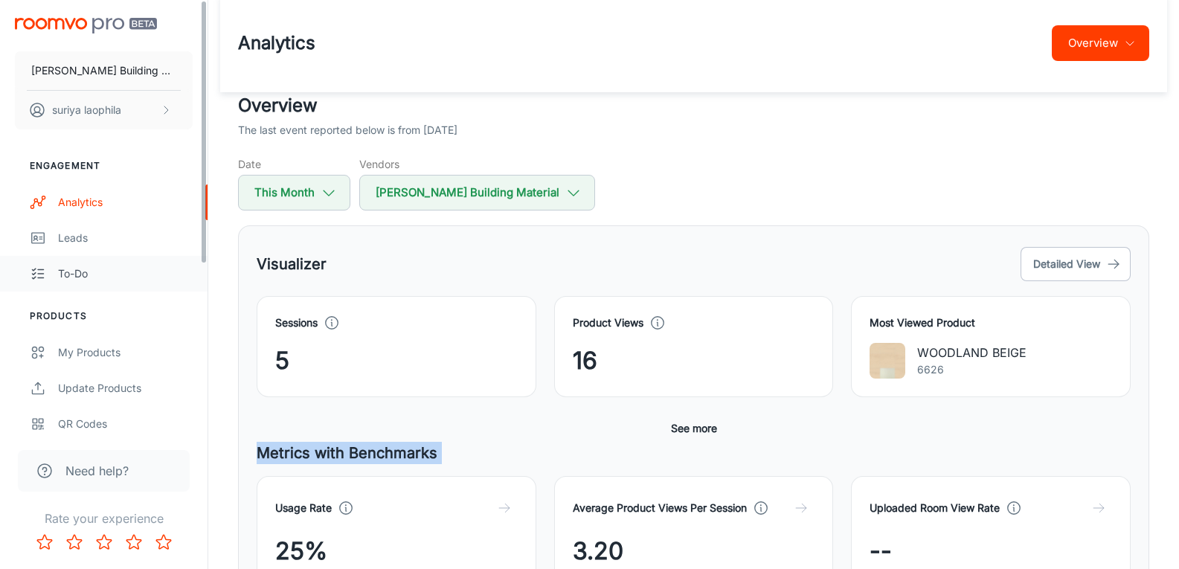
scroll to position [0, 0]
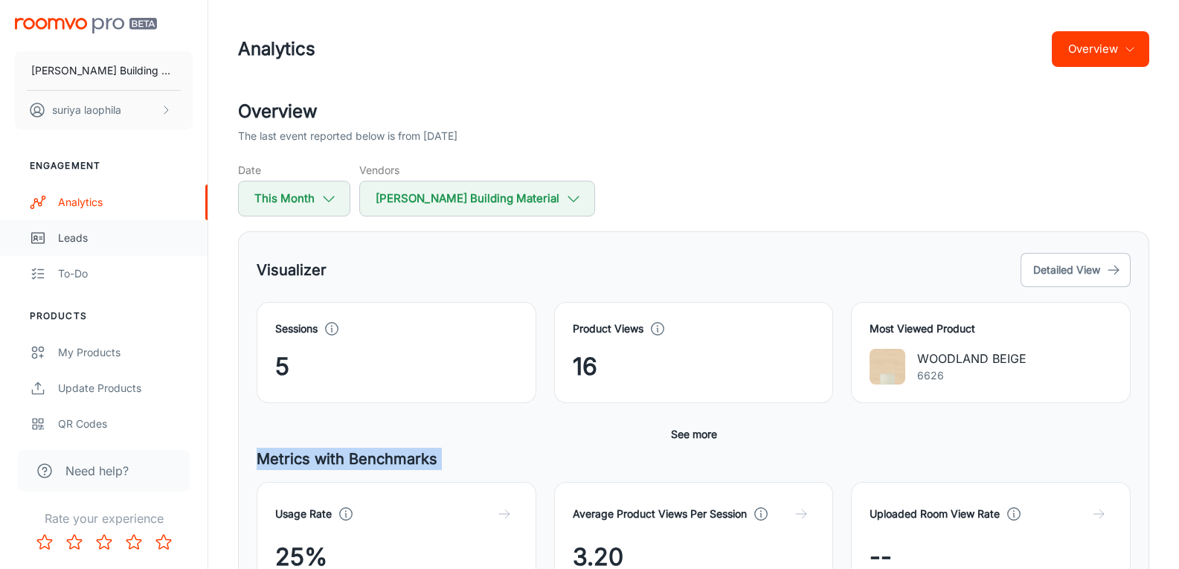
click at [88, 244] on div "Leads" at bounding box center [125, 238] width 135 height 16
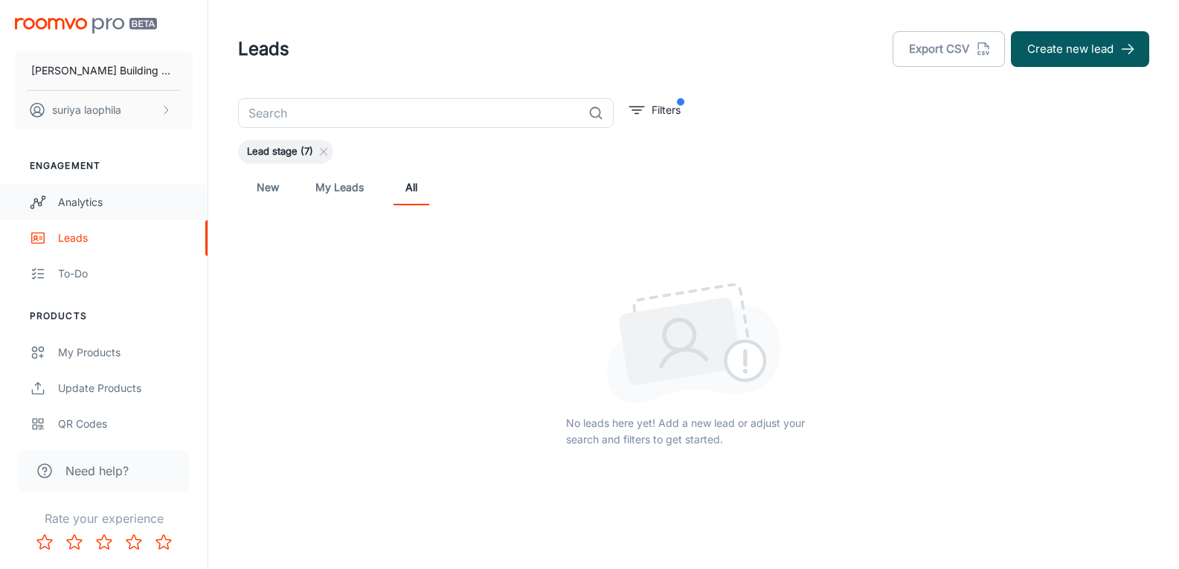
click at [86, 196] on div "Analytics" at bounding box center [125, 202] width 135 height 16
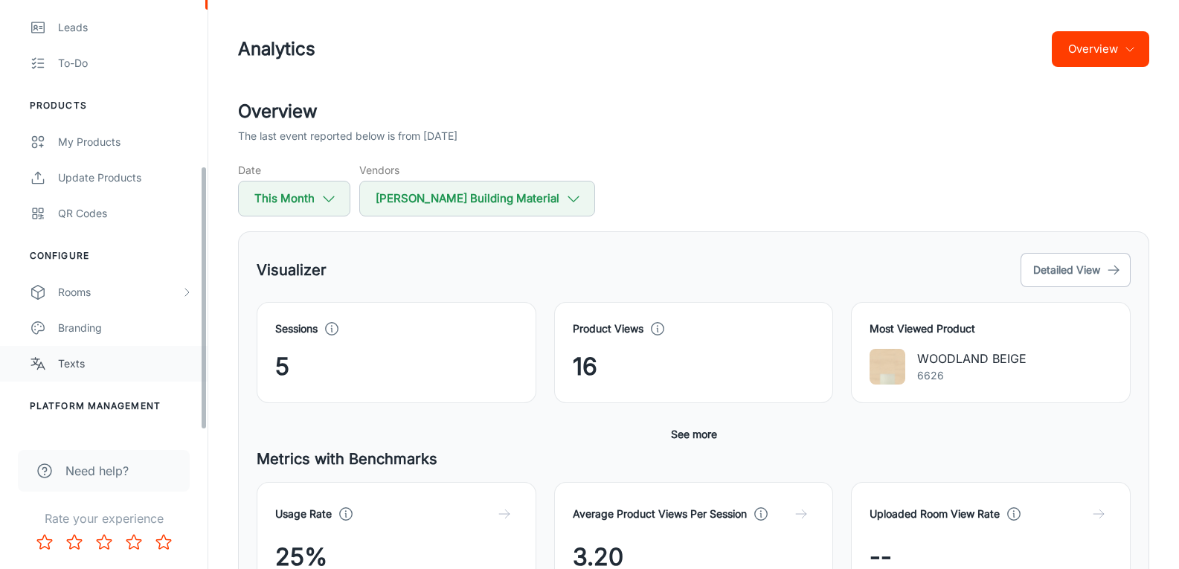
scroll to position [275, 0]
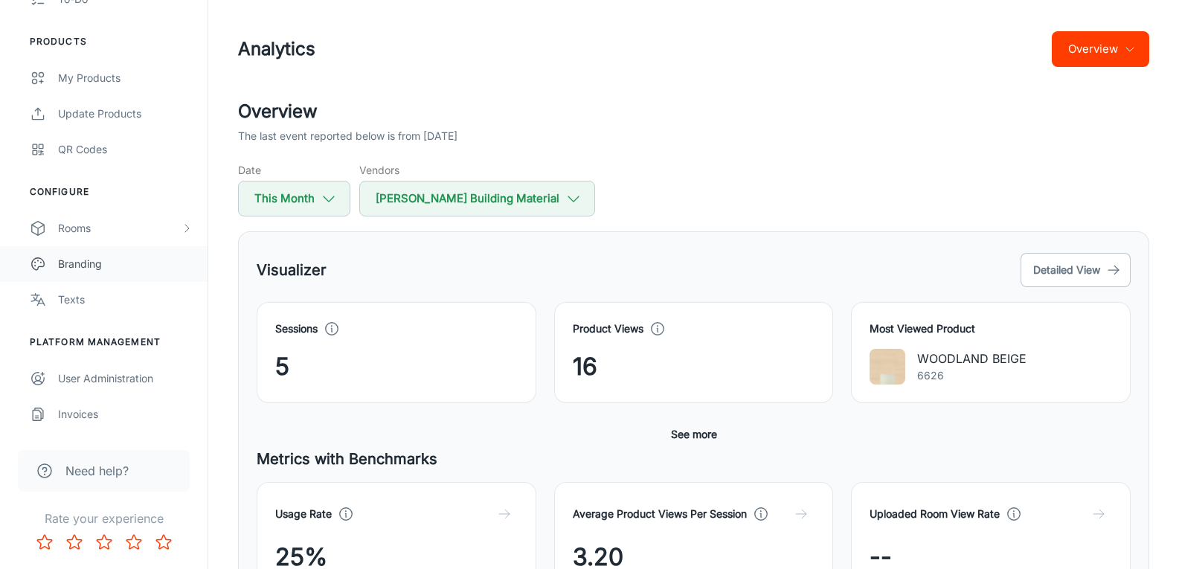
click at [96, 265] on div "Branding" at bounding box center [125, 264] width 135 height 16
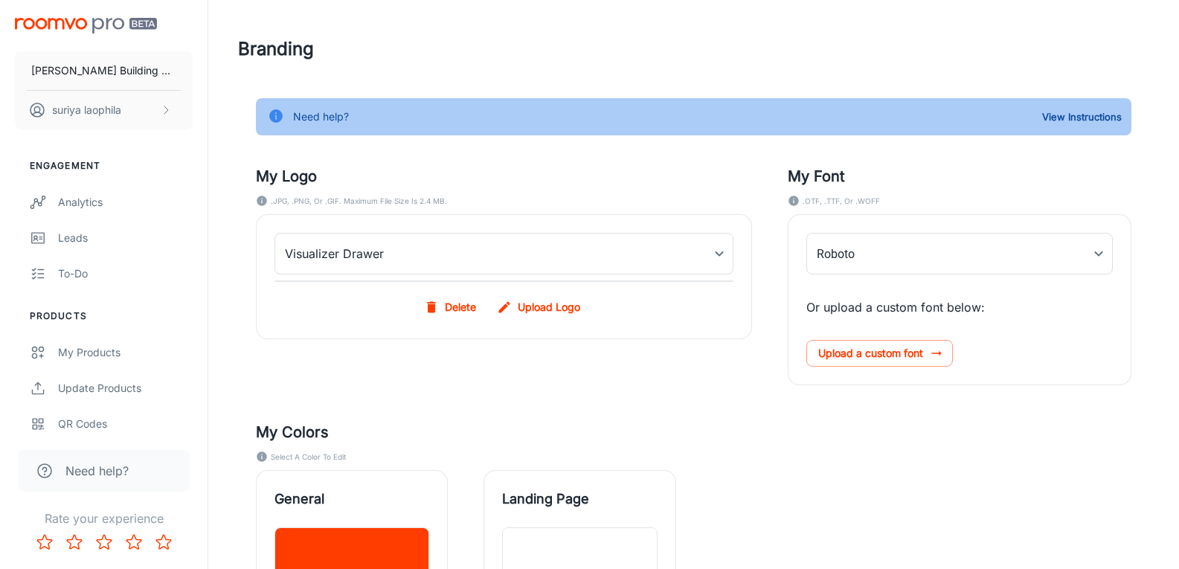
click at [307, 184] on h5 "My Logo" at bounding box center [504, 176] width 496 height 22
click at [296, 181] on h5 "My Logo" at bounding box center [504, 176] width 496 height 22
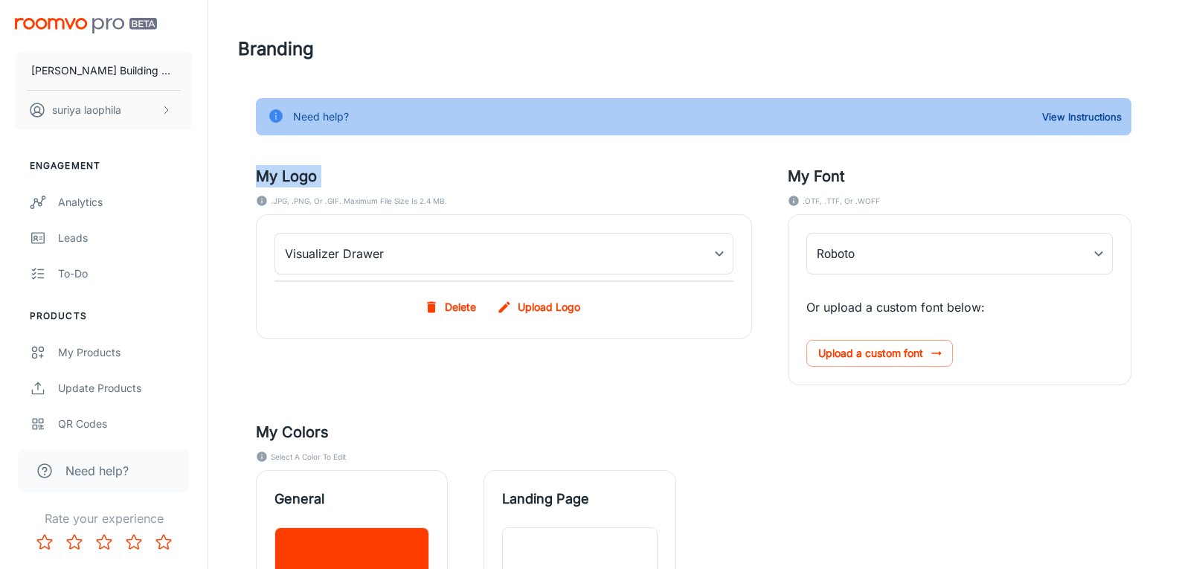
click at [296, 181] on h5 "My Logo" at bounding box center [504, 176] width 496 height 22
click at [286, 147] on div at bounding box center [286, 147] width 0 height 0
click at [309, 176] on h5 "My Logo" at bounding box center [504, 176] width 496 height 22
